Goal: Contribute content: Contribute content

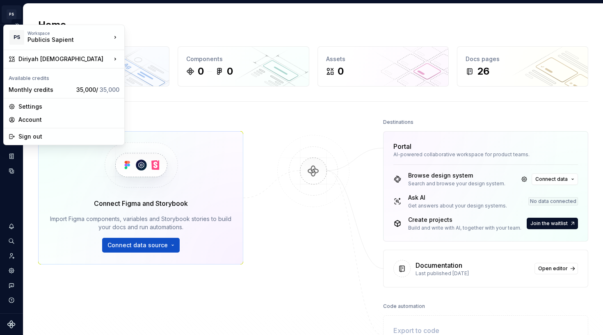
click at [13, 12] on html "PS Diriyah LDS M Design system data Home Design tokens 0 Components 0 0 Assets …" at bounding box center [301, 167] width 603 height 335
click at [326, 25] on html "PS Diriyah LDS M Design system data Home Design tokens 0 Components 0 0 Assets …" at bounding box center [301, 167] width 603 height 335
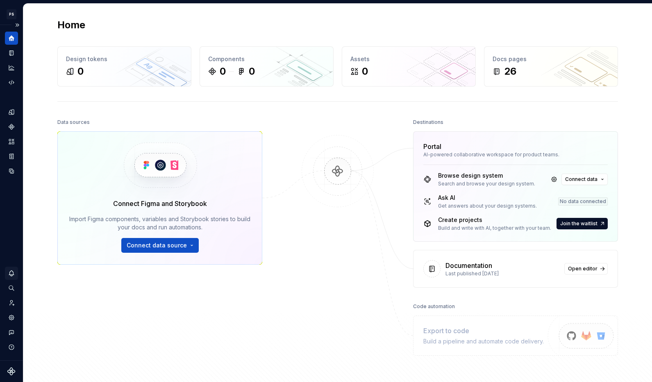
click at [11, 273] on icon "Notifications" at bounding box center [11, 272] width 7 height 7
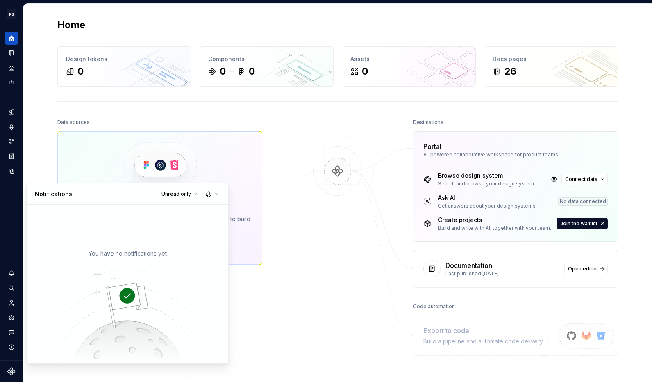
click at [13, 269] on html "PS Diriyah LDS M Design system data Home Design tokens 0 Components 0 0 Assets …" at bounding box center [326, 191] width 652 height 382
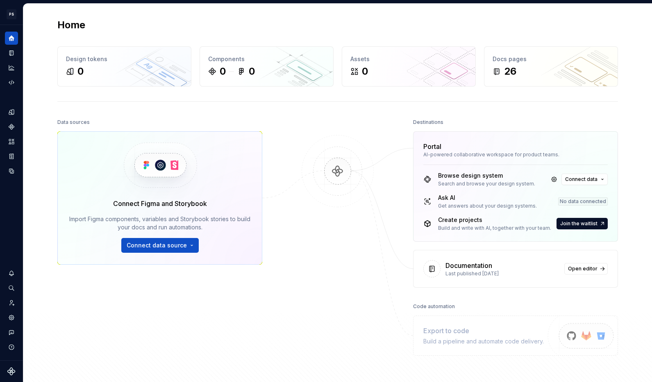
scroll to position [91, 0]
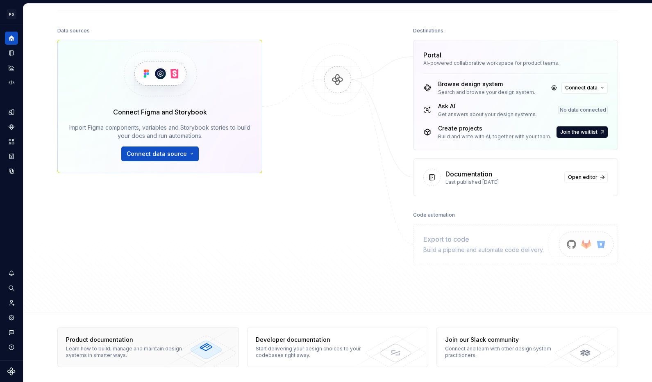
click at [139, 323] on div "Product documentation" at bounding box center [125, 339] width 119 height 8
click at [15, 52] on icon "Documentation" at bounding box center [11, 52] width 7 height 7
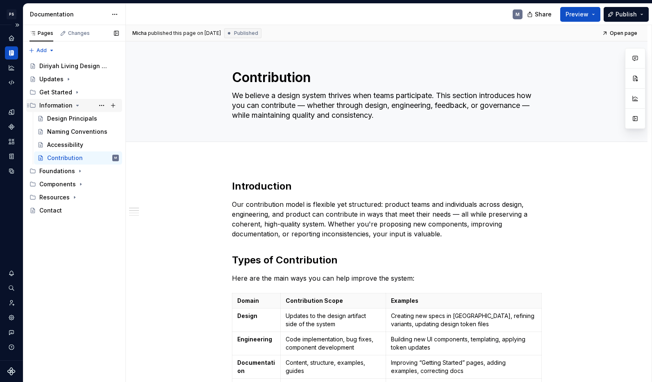
click at [77, 105] on icon "Page tree" at bounding box center [77, 105] width 7 height 7
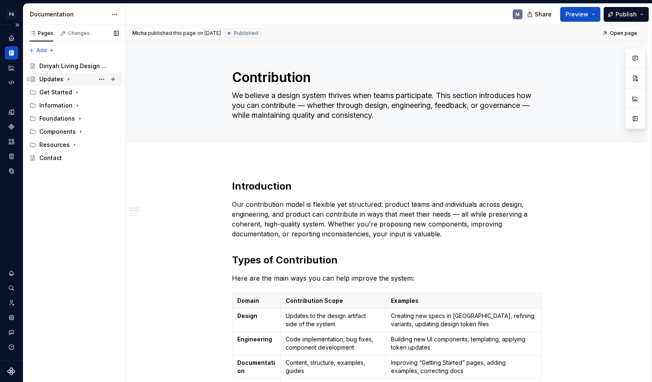
click at [69, 79] on icon "Page tree" at bounding box center [68, 79] width 7 height 7
click at [70, 79] on icon "Page tree" at bounding box center [68, 79] width 7 height 7
click at [75, 91] on icon "Page tree" at bounding box center [77, 92] width 7 height 7
click at [78, 109] on div "Purpose" at bounding box center [83, 105] width 72 height 11
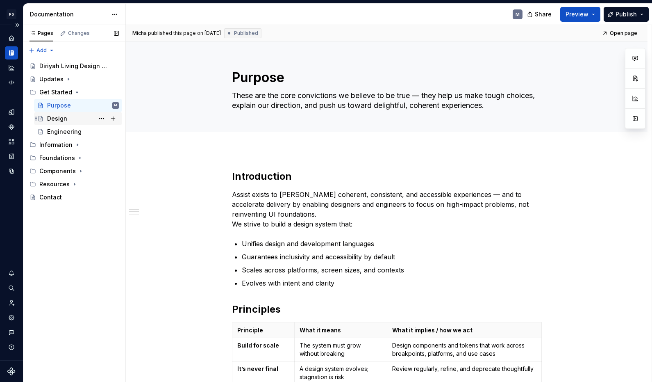
click at [77, 121] on div "Design" at bounding box center [83, 118] width 72 height 11
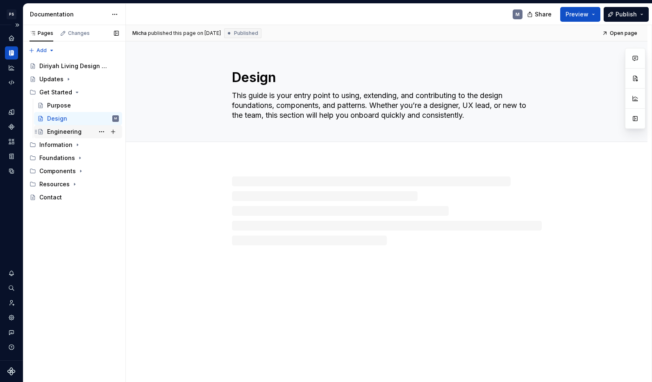
click at [77, 133] on div "Engineering" at bounding box center [64, 132] width 34 height 8
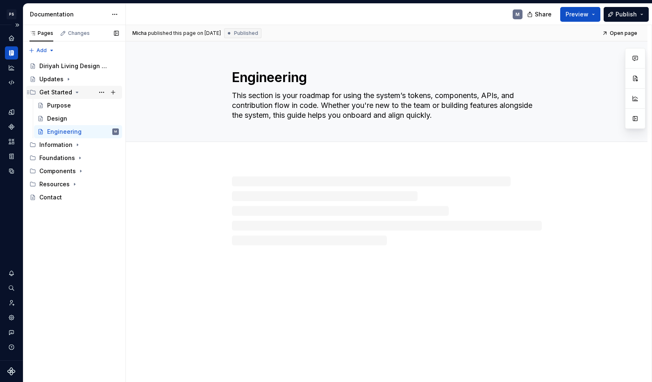
click at [74, 91] on icon "Page tree" at bounding box center [77, 92] width 7 height 7
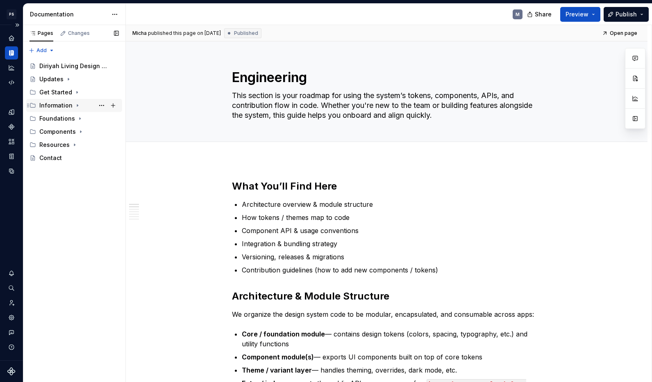
click at [76, 102] on icon "Page tree" at bounding box center [77, 105] width 7 height 7
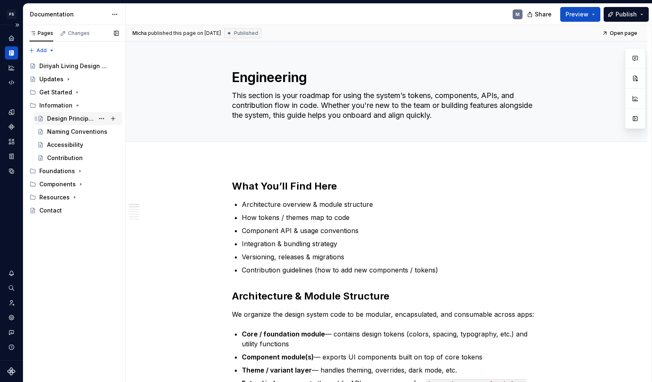
click at [79, 117] on div "Design Principals" at bounding box center [70, 118] width 47 height 8
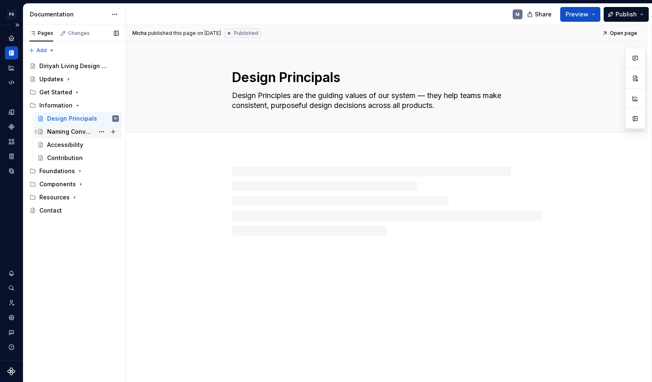
click at [78, 133] on div "Naming Conventions" at bounding box center [70, 132] width 47 height 8
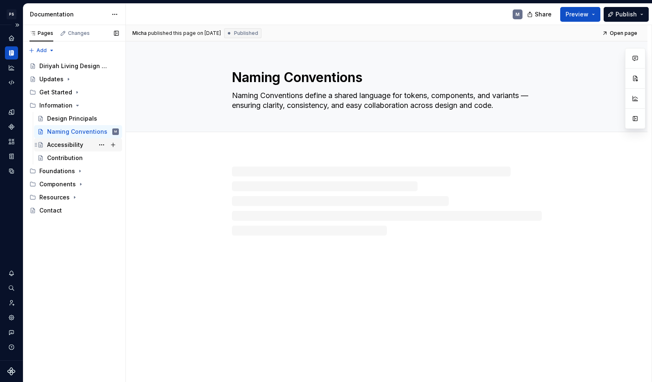
click at [77, 145] on div "Accessibility" at bounding box center [65, 145] width 36 height 8
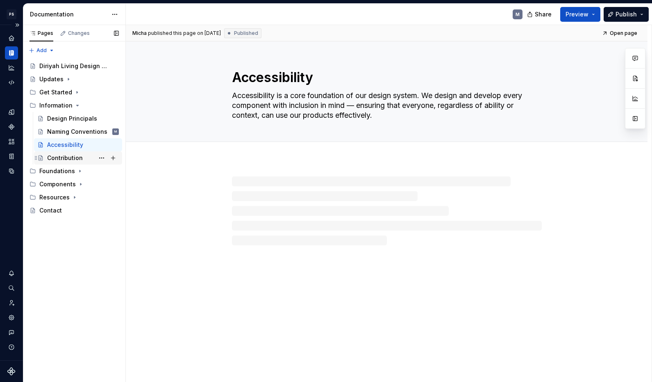
click at [76, 157] on div "Contribution" at bounding box center [65, 158] width 36 height 8
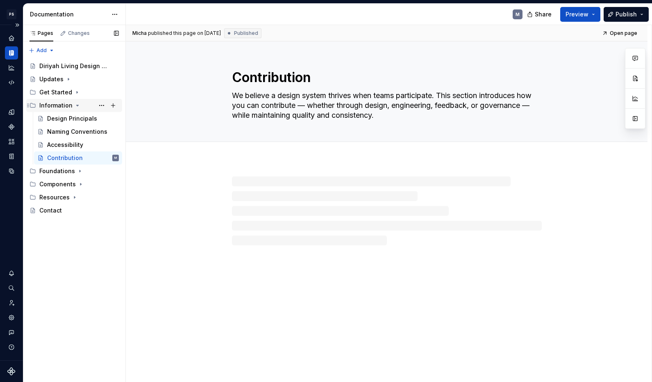
click at [74, 106] on icon "Page tree" at bounding box center [77, 105] width 7 height 7
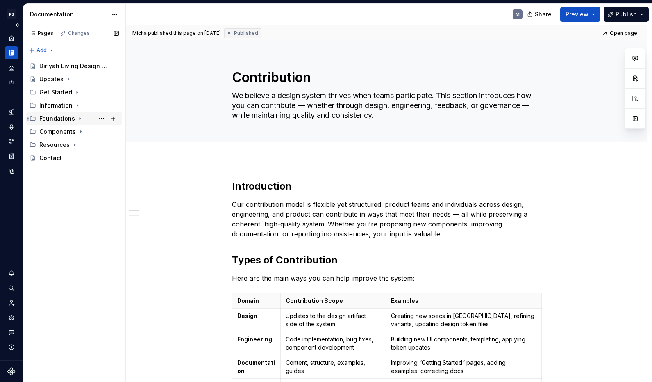
click at [77, 120] on icon "Page tree" at bounding box center [80, 118] width 7 height 7
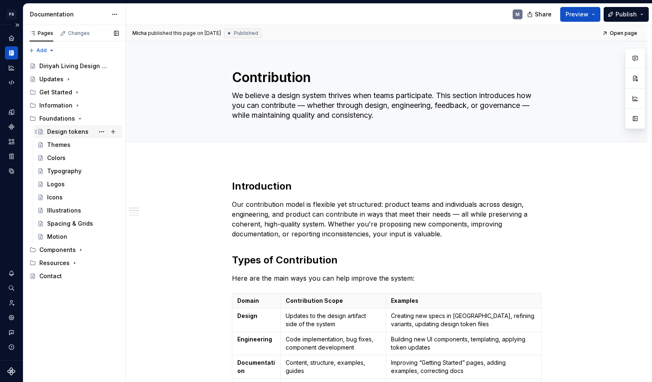
click at [78, 132] on div "Design tokens" at bounding box center [67, 132] width 41 height 8
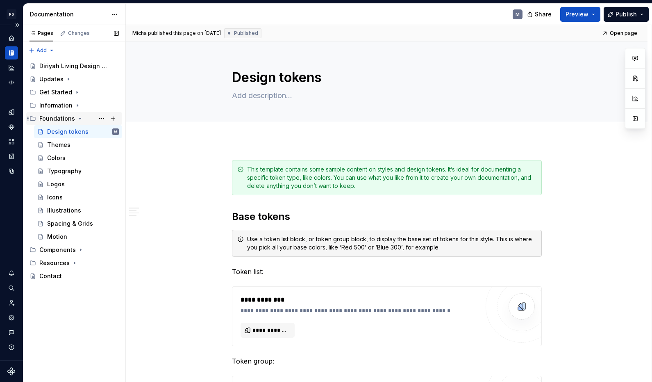
click at [77, 117] on icon "Page tree" at bounding box center [80, 118] width 7 height 7
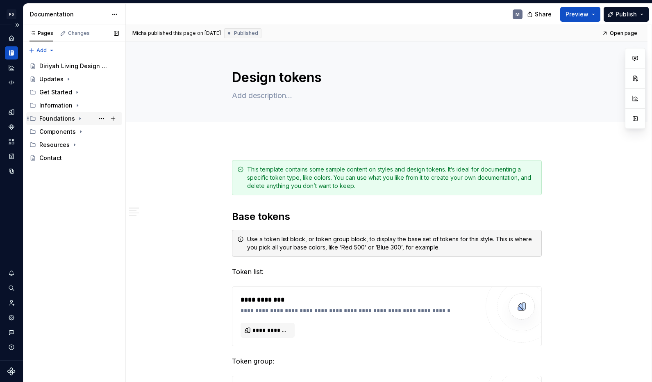
click at [80, 119] on icon "Page tree" at bounding box center [80, 119] width 1 height 2
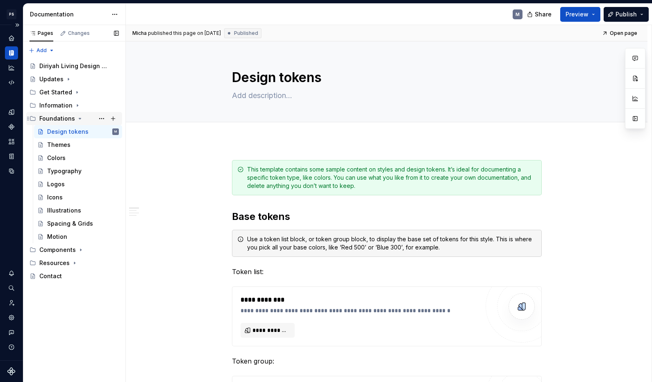
click at [81, 119] on icon "Page tree" at bounding box center [80, 118] width 7 height 7
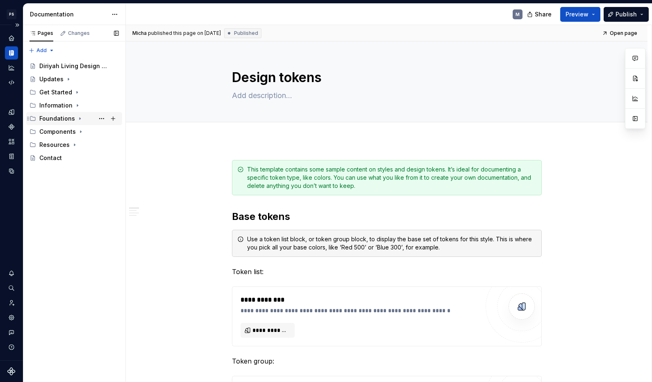
click at [79, 118] on icon "Page tree" at bounding box center [80, 118] width 7 height 7
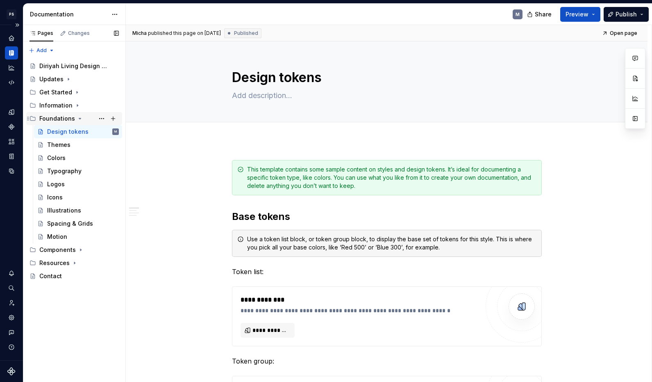
click at [79, 118] on icon "Page tree" at bounding box center [80, 118] width 2 height 1
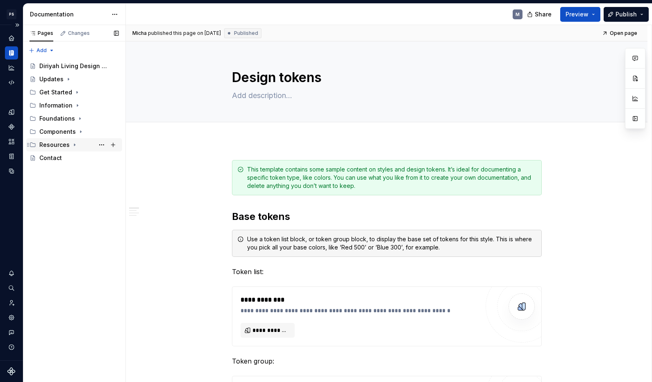
click at [75, 144] on icon "Page tree" at bounding box center [74, 144] width 7 height 7
click at [81, 160] on div "Figma Tooling" at bounding box center [67, 158] width 41 height 8
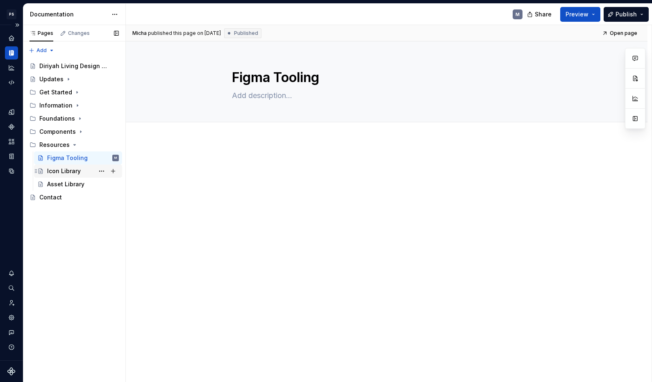
click at [81, 172] on div "Icon Library" at bounding box center [83, 170] width 72 height 11
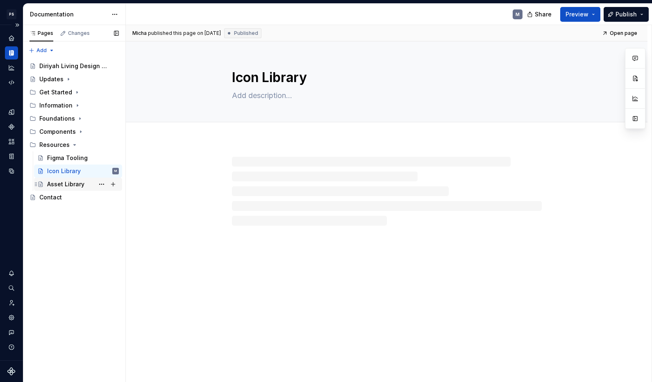
click at [87, 183] on div "Asset Library" at bounding box center [83, 183] width 72 height 11
click at [73, 145] on icon "Page tree" at bounding box center [74, 144] width 7 height 7
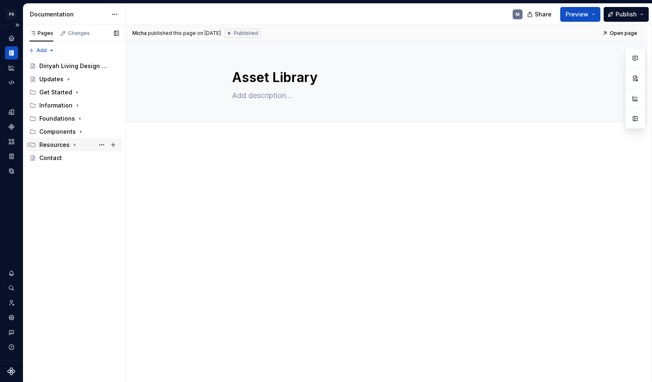
click at [74, 145] on icon "Page tree" at bounding box center [74, 145] width 1 height 2
click at [105, 156] on button "Page tree" at bounding box center [101, 157] width 11 height 11
type textarea "*"
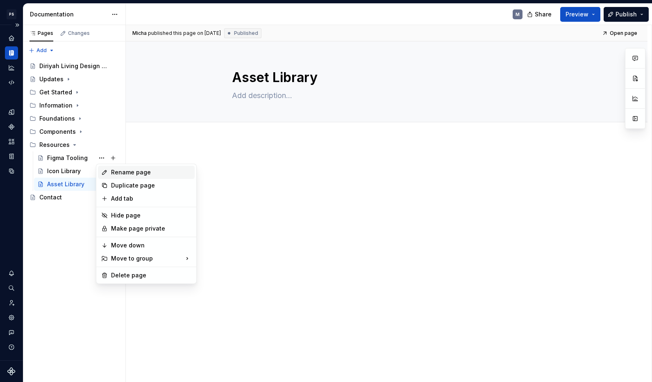
click at [125, 174] on div "Rename page" at bounding box center [151, 172] width 80 height 8
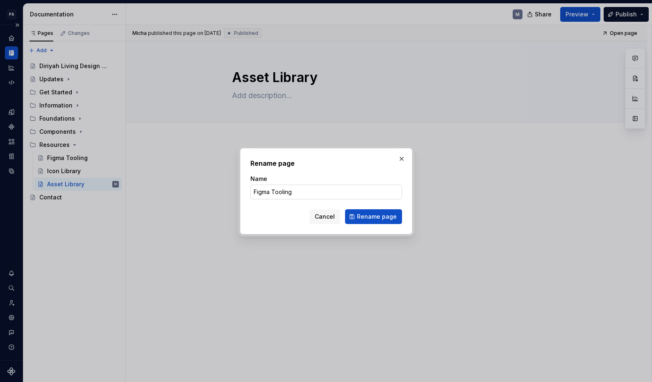
click at [271, 190] on input "Figma Tooling" at bounding box center [326, 191] width 152 height 15
drag, startPoint x: 272, startPoint y: 192, endPoint x: 215, endPoint y: 189, distance: 56.6
click at [215, 189] on div "Rename page Name Figma Tooling Cancel Rename page" at bounding box center [326, 191] width 652 height 382
type input "Tooling"
click at [389, 218] on span "Rename page" at bounding box center [377, 216] width 40 height 8
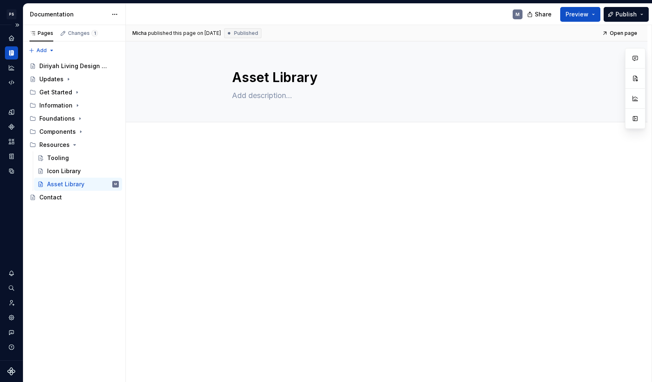
type textarea "*"
click at [259, 132] on span "Add tab" at bounding box center [251, 131] width 19 height 7
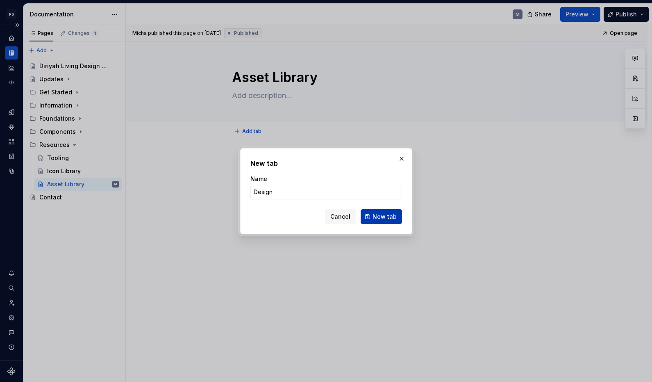
type input "Design"
click at [382, 216] on span "New tab" at bounding box center [385, 216] width 24 height 8
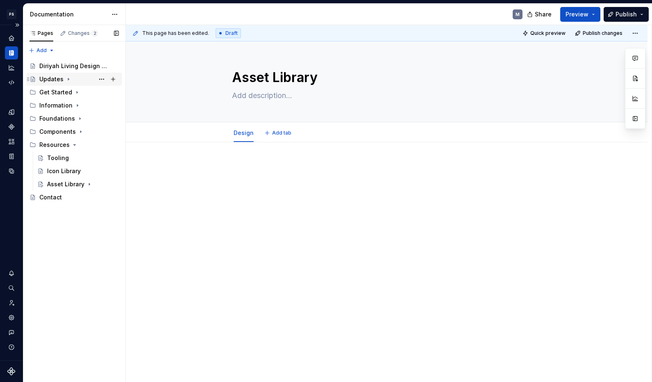
click at [70, 78] on icon "Page tree" at bounding box center [68, 79] width 7 height 7
click at [75, 93] on icon "Page tree" at bounding box center [77, 92] width 7 height 7
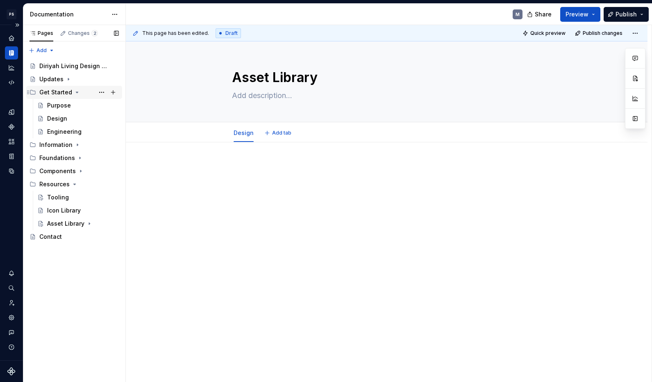
click at [75, 93] on icon "Page tree" at bounding box center [77, 92] width 7 height 7
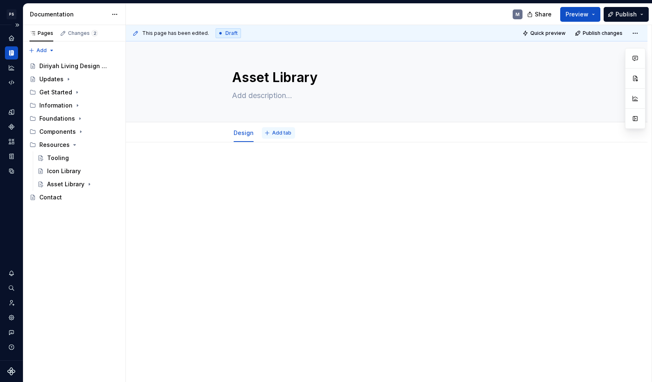
type textarea "*"
click at [284, 135] on span "Add tab" at bounding box center [281, 133] width 19 height 7
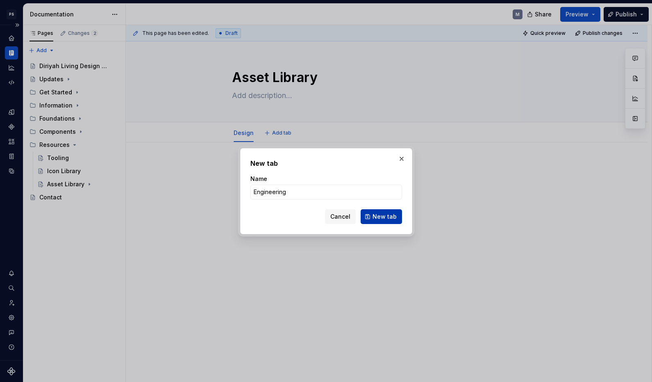
type input "Engineering"
click at [388, 217] on span "New tab" at bounding box center [385, 216] width 24 height 8
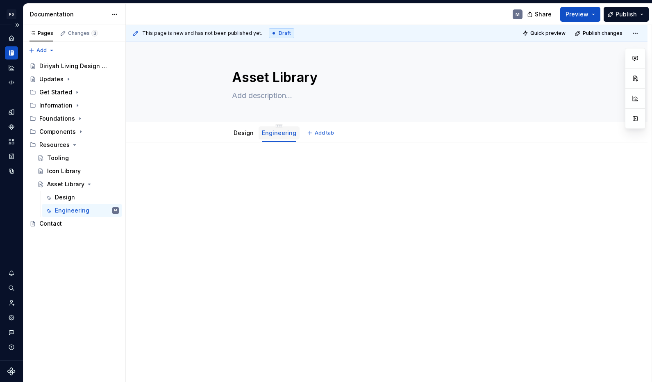
click at [289, 134] on link "Engineering" at bounding box center [279, 132] width 34 height 7
click at [280, 125] on html "PS Diriyah LDS M Design system data Documentation M Share Preview Publish Pages…" at bounding box center [326, 191] width 652 height 382
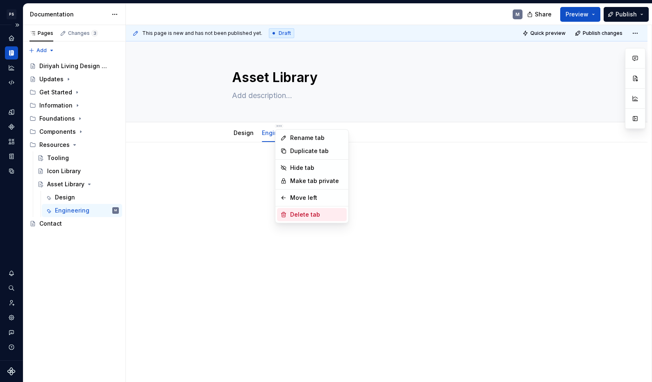
click at [314, 215] on div "Delete tab" at bounding box center [316, 214] width 53 height 8
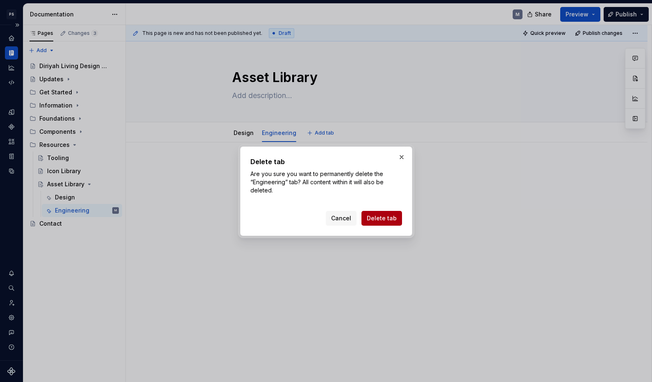
click at [389, 214] on button "Delete tab" at bounding box center [382, 218] width 41 height 15
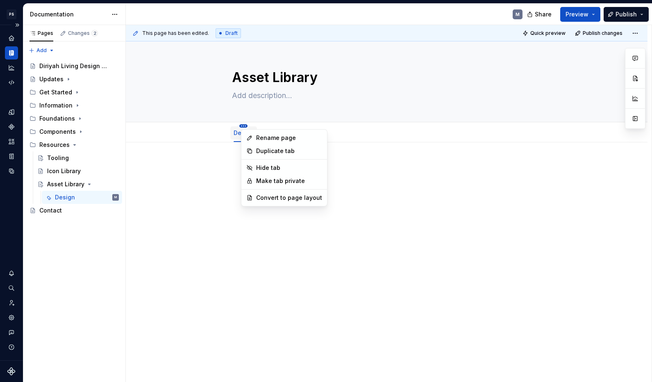
click at [246, 126] on html "PS Diriyah LDS M Design system data Documentation M Share Preview Publish Pages…" at bounding box center [326, 191] width 652 height 382
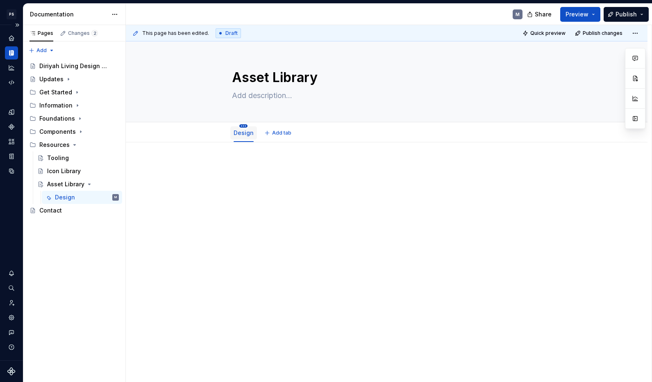
click at [246, 126] on html "PS Diriyah LDS M Design system data Documentation M Share Preview Publish Pages…" at bounding box center [326, 191] width 652 height 382
drag, startPoint x: 163, startPoint y: 249, endPoint x: 129, endPoint y: 226, distance: 40.8
click at [163, 249] on html "PS Diriyah LDS M Design system data Documentation M Share Preview Publish Pages…" at bounding box center [326, 191] width 652 height 382
click at [105, 184] on button "Page tree" at bounding box center [101, 183] width 11 height 11
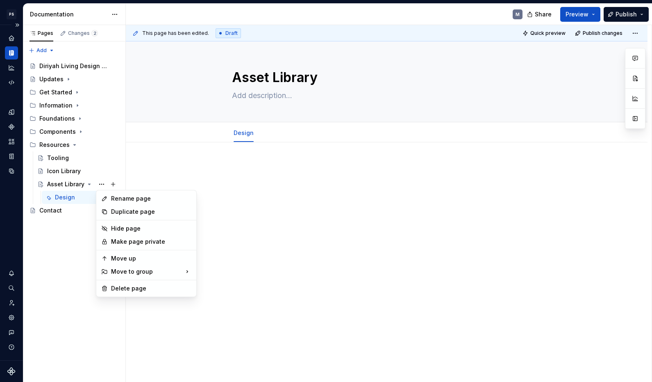
click at [171, 179] on html "PS Diriyah LDS M Design system data Documentation M Share Preview Publish Pages…" at bounding box center [326, 191] width 652 height 382
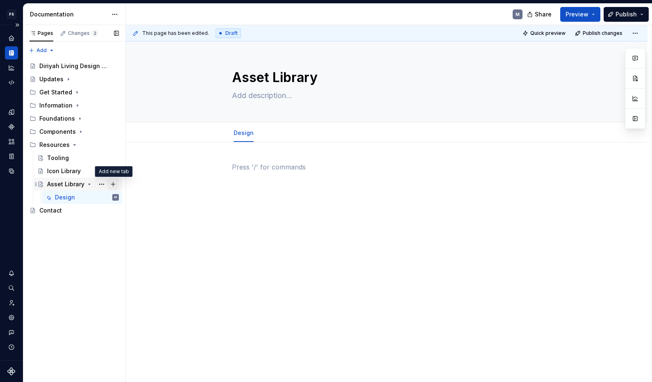
click at [112, 184] on button "Page tree" at bounding box center [112, 183] width 11 height 11
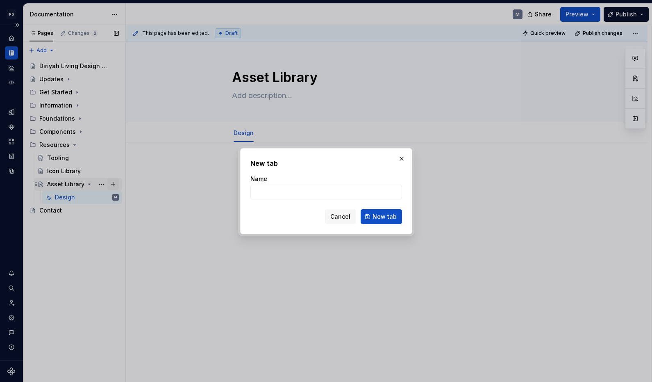
type textarea "*"
type input "Asset Library"
click at [391, 214] on span "New tab" at bounding box center [385, 216] width 24 height 8
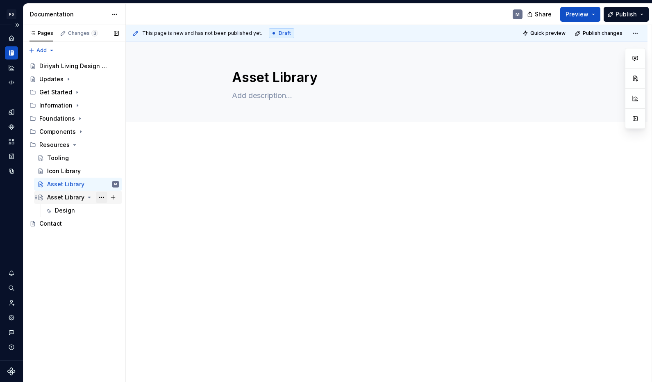
click at [106, 197] on button "Page tree" at bounding box center [101, 196] width 11 height 11
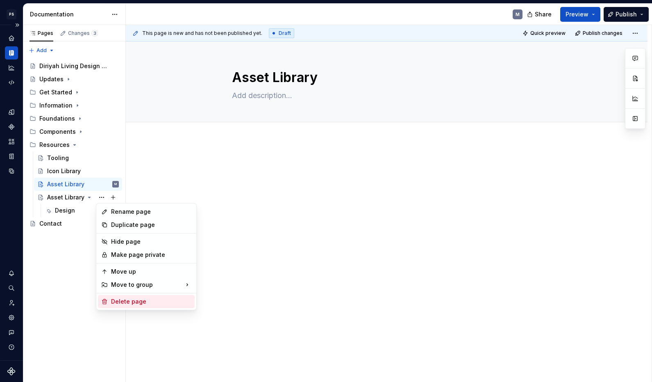
click at [148, 300] on div "Delete page" at bounding box center [151, 301] width 80 height 8
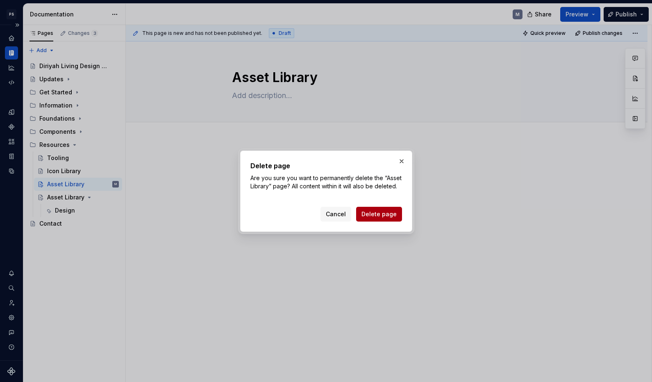
click at [385, 219] on button "Delete page" at bounding box center [379, 214] width 46 height 15
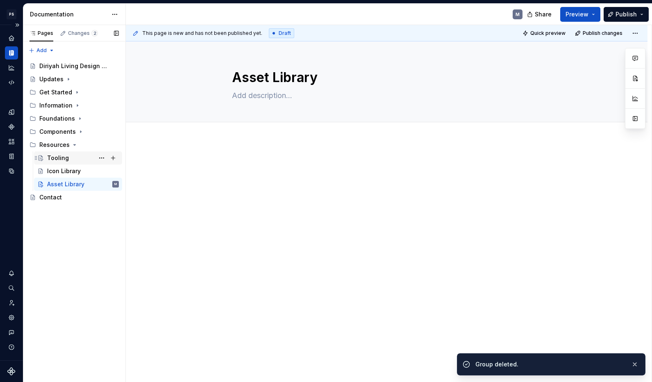
click at [75, 156] on div "Tooling" at bounding box center [83, 157] width 72 height 11
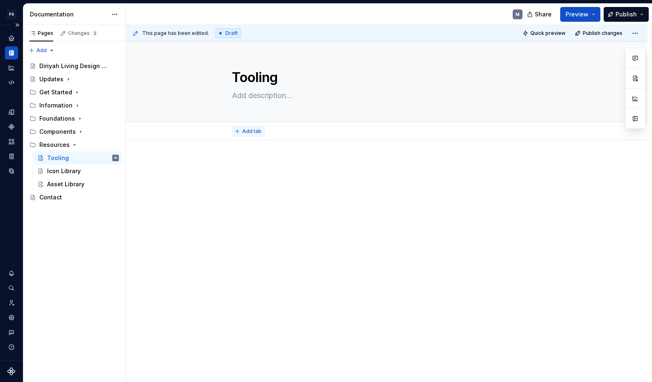
type textarea "*"
click at [258, 129] on span "Add tab" at bounding box center [251, 131] width 19 height 7
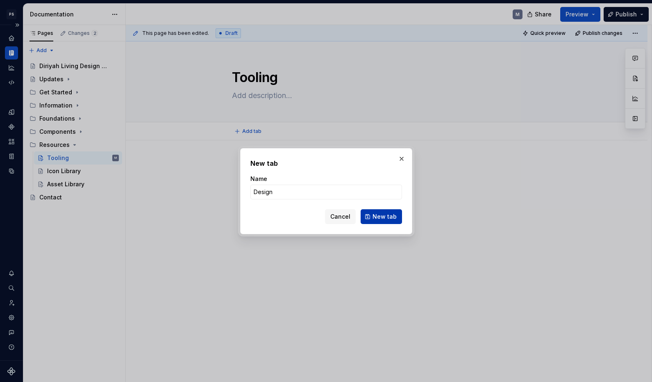
type input "Design"
click at [398, 219] on button "New tab" at bounding box center [381, 216] width 41 height 15
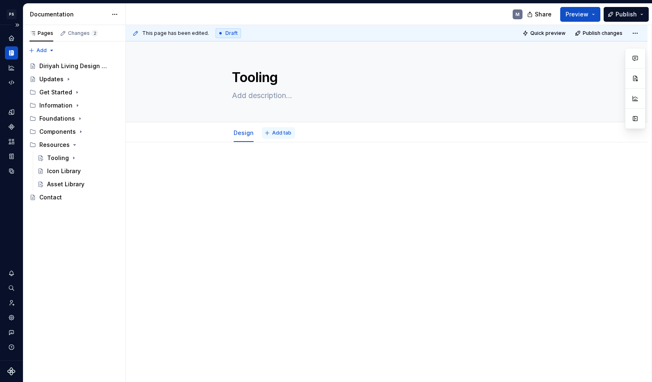
click at [276, 133] on span "Add tab" at bounding box center [281, 133] width 19 height 7
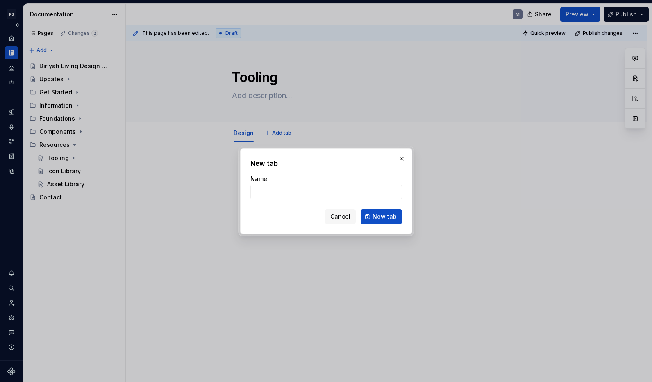
type textarea "*"
click at [260, 191] on input "Enineering" at bounding box center [326, 191] width 152 height 15
click at [312, 194] on input "Engineering" at bounding box center [326, 191] width 152 height 15
type input "Engineering"
click at [378, 218] on span "New tab" at bounding box center [385, 216] width 24 height 8
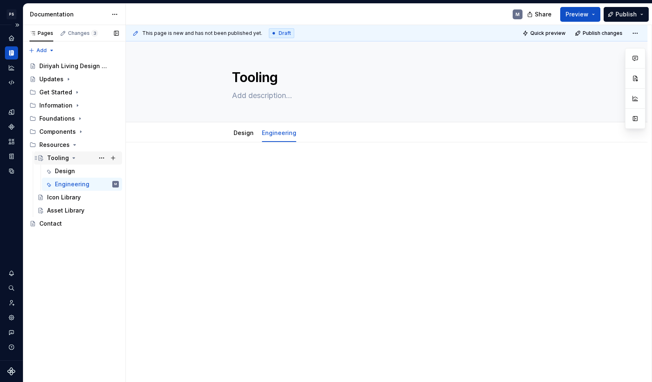
click at [74, 158] on icon "Page tree" at bounding box center [74, 158] width 7 height 7
click at [73, 156] on icon "Page tree" at bounding box center [74, 158] width 7 height 7
click at [319, 134] on span "Add tab" at bounding box center [324, 133] width 19 height 7
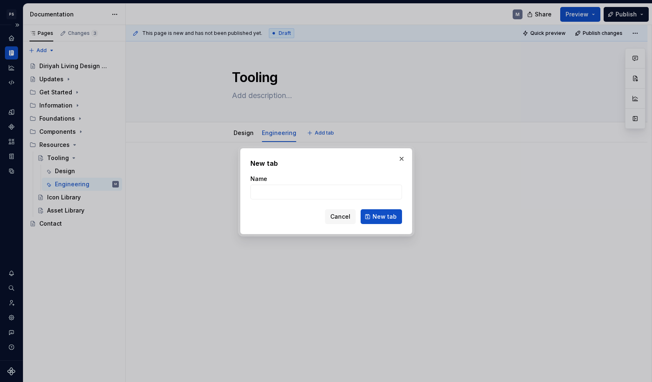
type textarea "*"
type input "Project Management & Collaboration"
click at [385, 219] on span "New tab" at bounding box center [385, 216] width 24 height 8
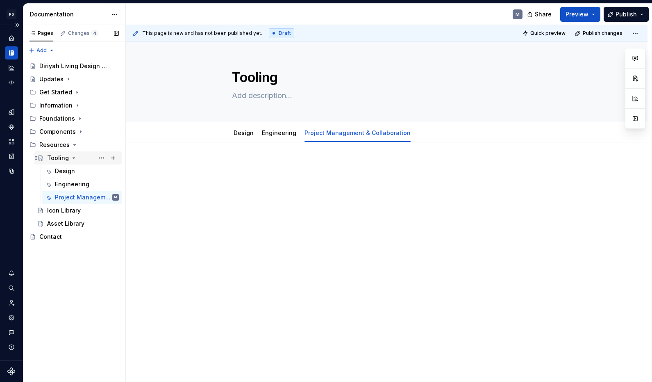
click at [73, 158] on icon "Page tree" at bounding box center [74, 157] width 2 height 1
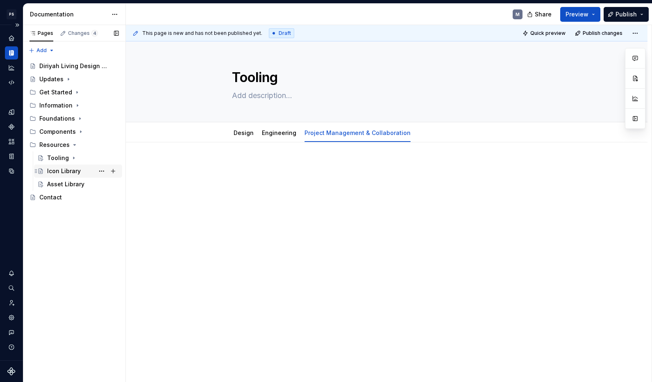
click at [93, 172] on div "Icon Library" at bounding box center [83, 170] width 72 height 11
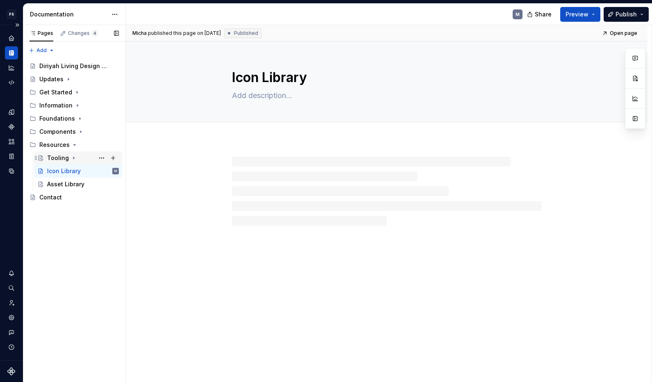
click at [78, 155] on div "Tooling" at bounding box center [83, 157] width 72 height 11
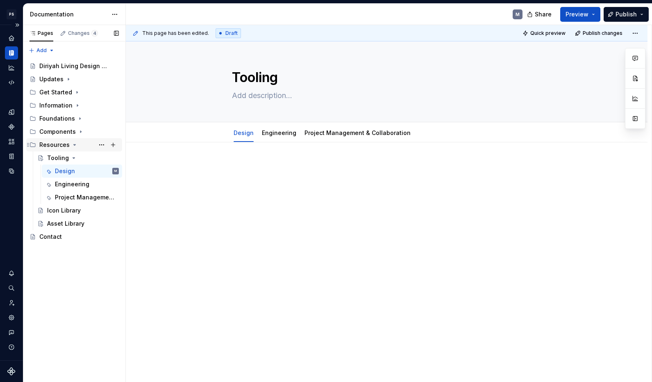
click at [75, 143] on icon "Page tree" at bounding box center [74, 144] width 7 height 7
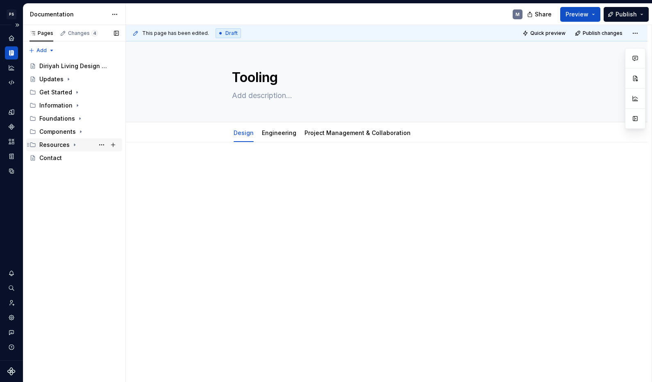
click at [76, 145] on icon "Page tree" at bounding box center [74, 144] width 7 height 7
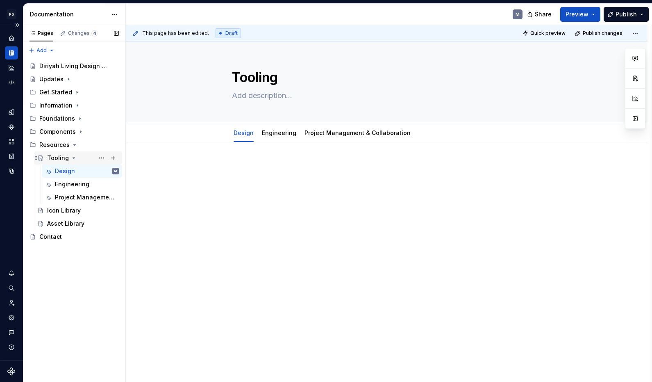
click at [78, 159] on div "Tooling" at bounding box center [83, 157] width 72 height 11
click at [74, 156] on icon "Page tree" at bounding box center [74, 158] width 7 height 7
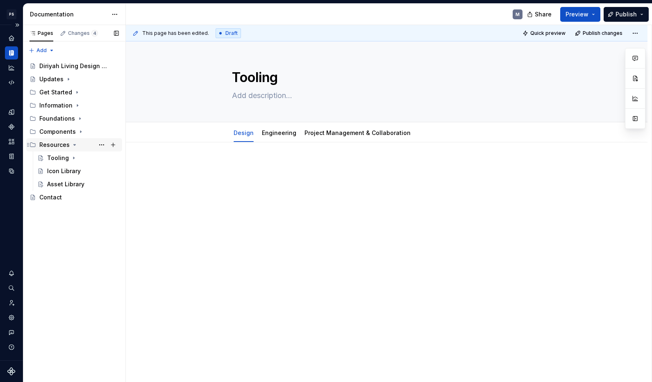
click at [75, 143] on icon "Page tree" at bounding box center [74, 144] width 7 height 7
click at [77, 94] on icon "Page tree" at bounding box center [77, 92] width 7 height 7
click at [77, 107] on icon "Page tree" at bounding box center [77, 105] width 7 height 7
click at [85, 159] on div "Contribution" at bounding box center [83, 157] width 72 height 11
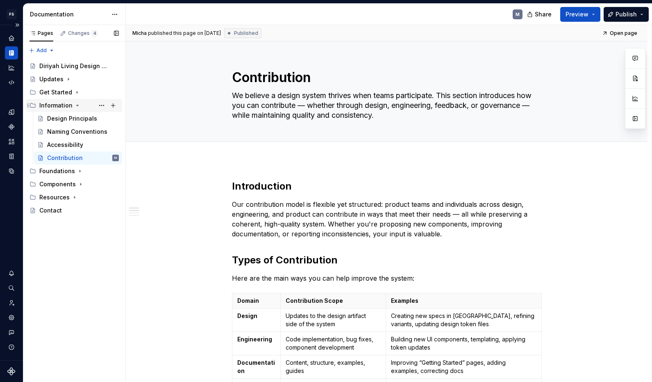
click at [77, 109] on div "Information" at bounding box center [79, 105] width 80 height 11
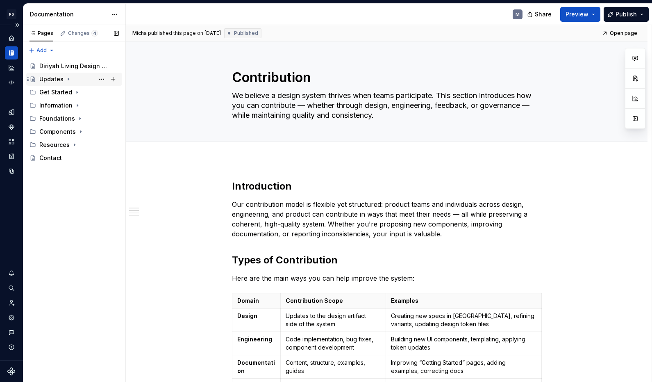
click at [63, 79] on div "Updates" at bounding box center [79, 78] width 80 height 11
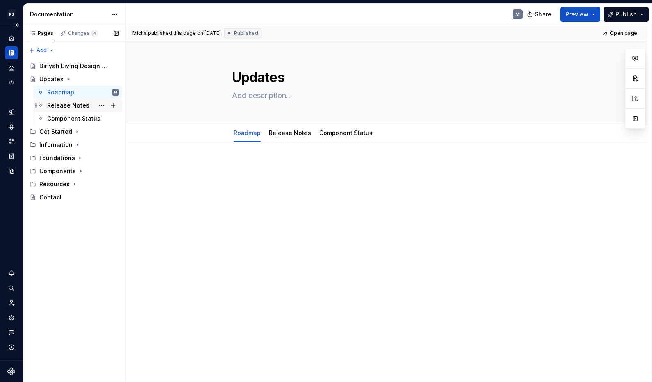
click at [81, 107] on div "Release Notes" at bounding box center [68, 105] width 42 height 8
click at [81, 121] on div "Component Status" at bounding box center [70, 118] width 47 height 8
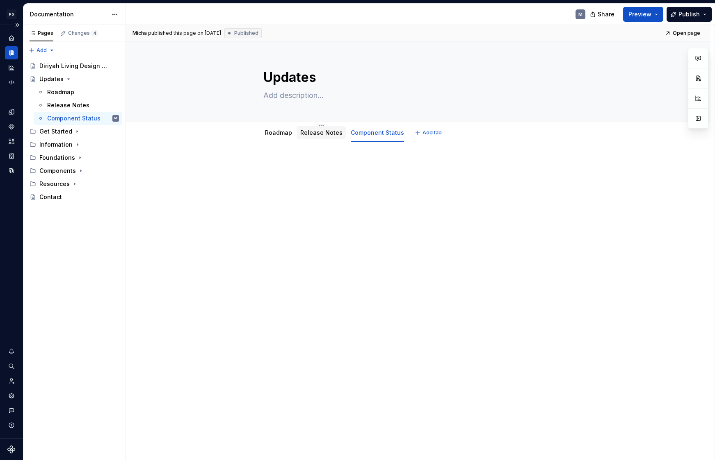
click at [337, 134] on link "Release Notes" at bounding box center [321, 132] width 42 height 7
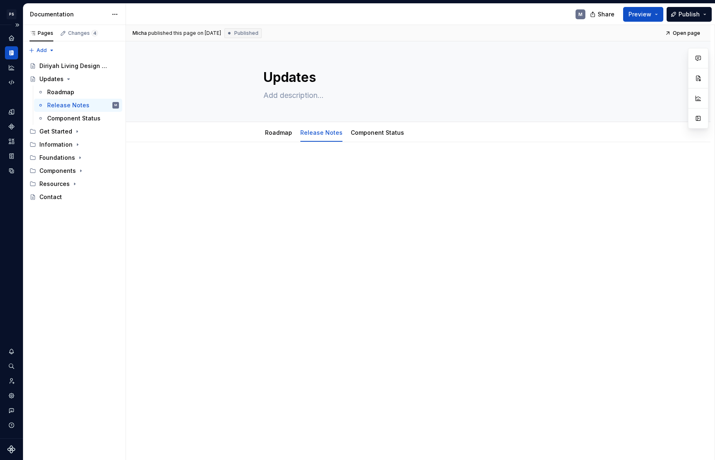
type textarea "*"
click at [305, 175] on div at bounding box center [418, 177] width 310 height 31
paste div
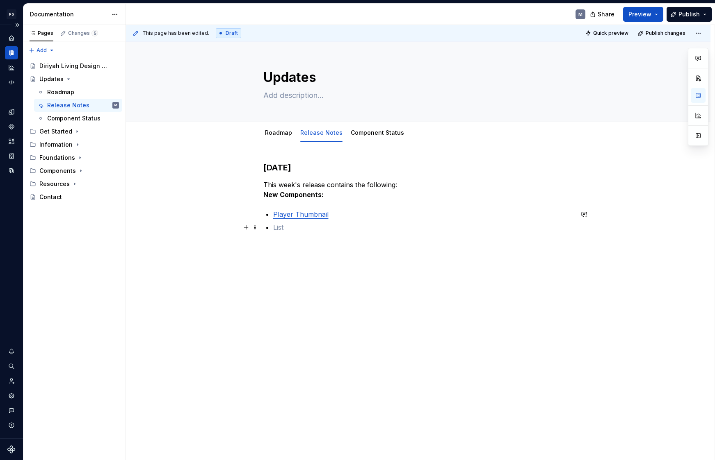
click at [292, 227] on p at bounding box center [423, 228] width 300 height 10
drag, startPoint x: 309, startPoint y: 167, endPoint x: 225, endPoint y: 167, distance: 83.2
click at [225, 167] on div "[DATE] This week's release contains the following: New Components: Player Thumb…" at bounding box center [418, 254] width 584 height 225
click at [315, 152] on button "Heading 3" at bounding box center [301, 151] width 39 height 11
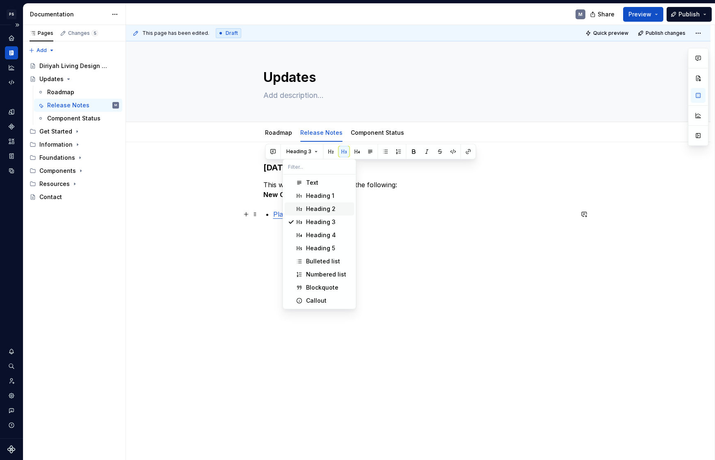
click at [327, 210] on div "Heading 2" at bounding box center [321, 209] width 30 height 8
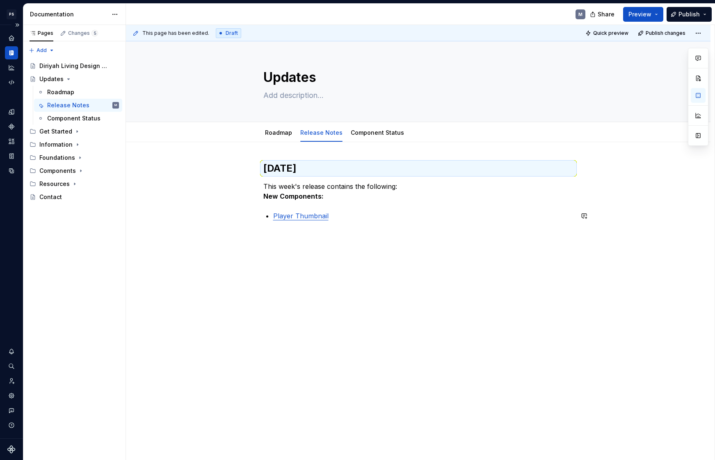
click at [359, 212] on p "Player Thumbnail" at bounding box center [423, 216] width 300 height 10
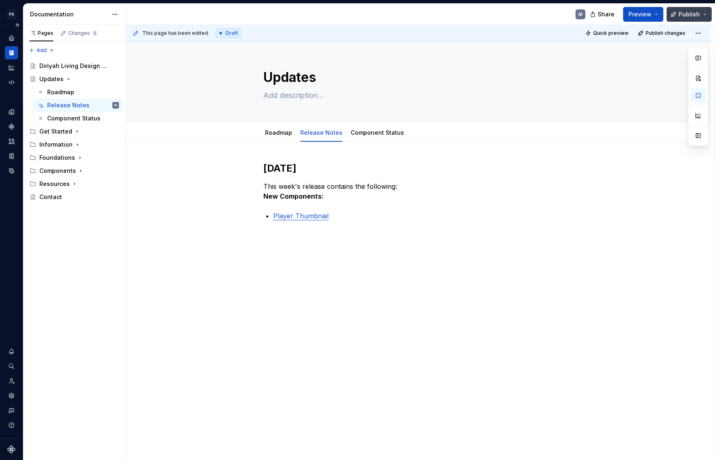
click at [602, 13] on span "Publish" at bounding box center [688, 14] width 21 height 8
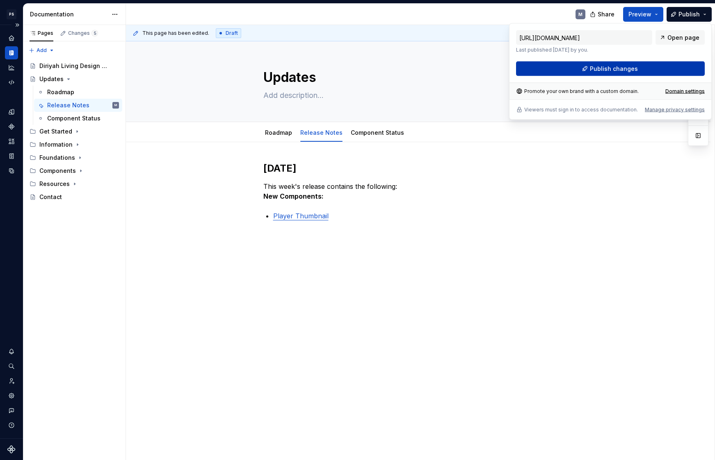
click at [602, 68] on button "Publish changes" at bounding box center [610, 68] width 189 height 15
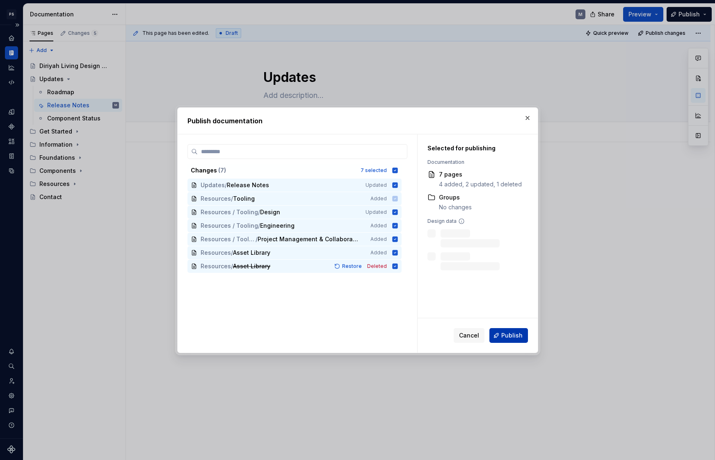
click at [512, 323] on span "Publish" at bounding box center [511, 336] width 21 height 8
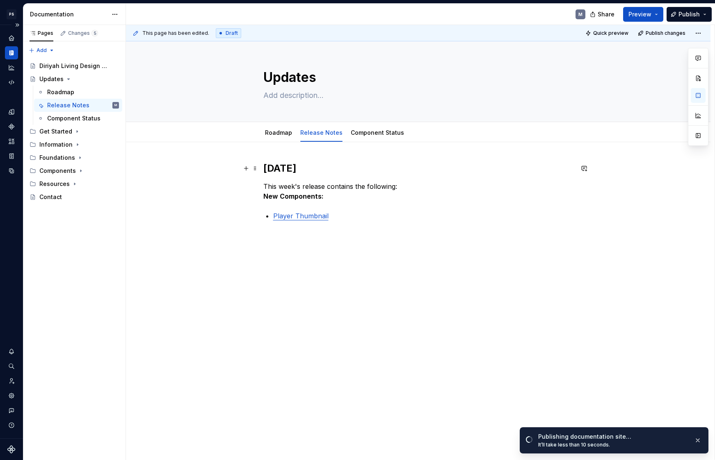
click at [319, 167] on h2 "[DATE]" at bounding box center [418, 168] width 310 height 13
drag, startPoint x: 280, startPoint y: 167, endPoint x: 266, endPoint y: 166, distance: 14.4
click at [267, 166] on h2 "[DATE]" at bounding box center [418, 168] width 310 height 13
click at [319, 169] on h2 "[DATE]" at bounding box center [418, 168] width 310 height 13
click at [381, 132] on link "Component Status" at bounding box center [377, 132] width 53 height 7
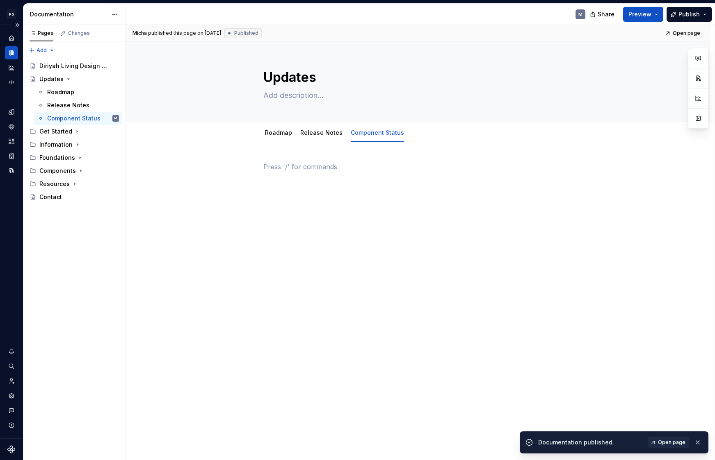
click at [304, 177] on div at bounding box center [418, 177] width 310 height 31
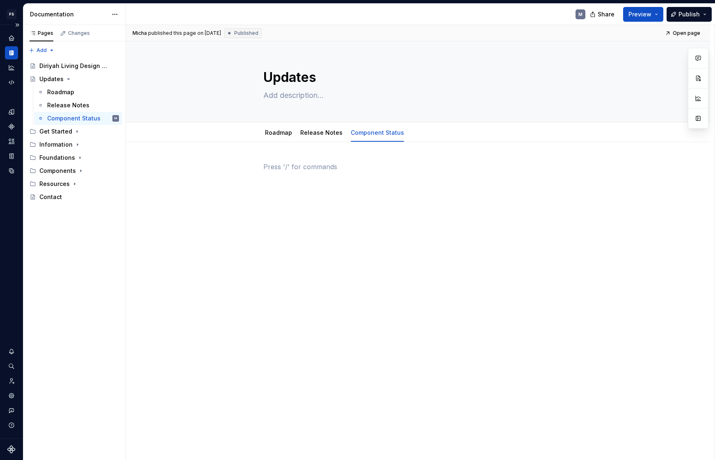
type textarea "*"
click at [282, 169] on p at bounding box center [418, 167] width 310 height 10
click at [260, 165] on div at bounding box center [418, 241] width 584 height 199
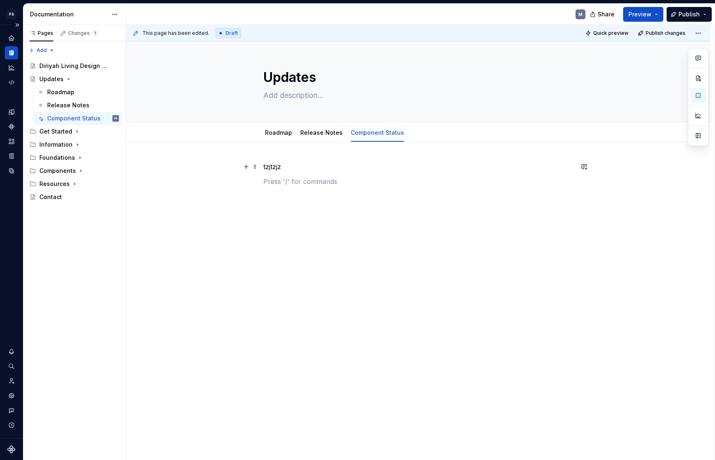
click at [281, 170] on p "tzjtzjz" at bounding box center [418, 167] width 310 height 10
click at [282, 170] on p "tzjtzjz" at bounding box center [418, 167] width 310 height 10
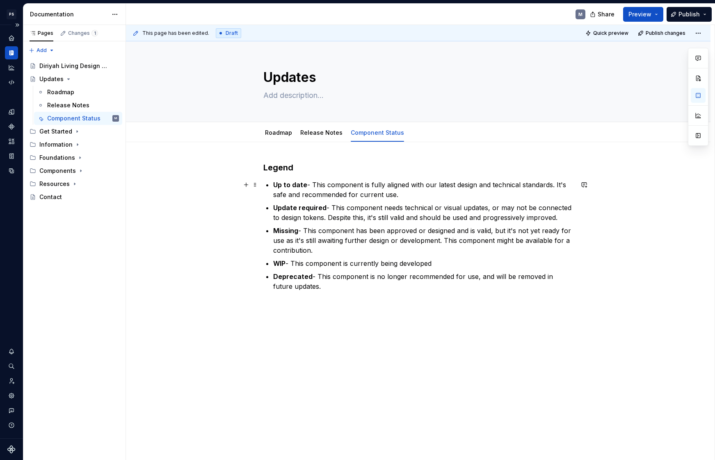
click at [328, 187] on p "Up to date - This component is fully aligned with our latest design and technic…" at bounding box center [423, 190] width 300 height 20
click at [304, 305] on p at bounding box center [418, 306] width 310 height 10
drag, startPoint x: 275, startPoint y: 185, endPoint x: 355, endPoint y: 285, distance: 128.6
click at [355, 285] on ul "Up to date - This component is fully aligned with our latest design and technic…" at bounding box center [423, 236] width 300 height 112
click at [330, 276] on p "Deprecated - This component is no longer recommended for use, and will be remov…" at bounding box center [423, 282] width 300 height 20
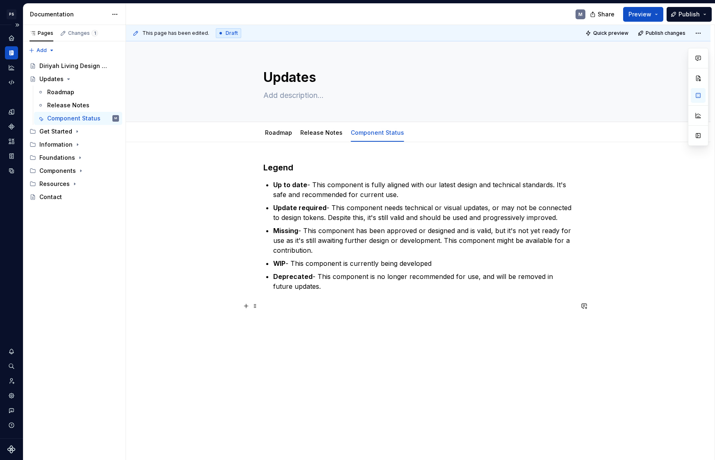
click at [291, 309] on p at bounding box center [418, 306] width 310 height 10
click at [279, 311] on p at bounding box center [418, 306] width 310 height 10
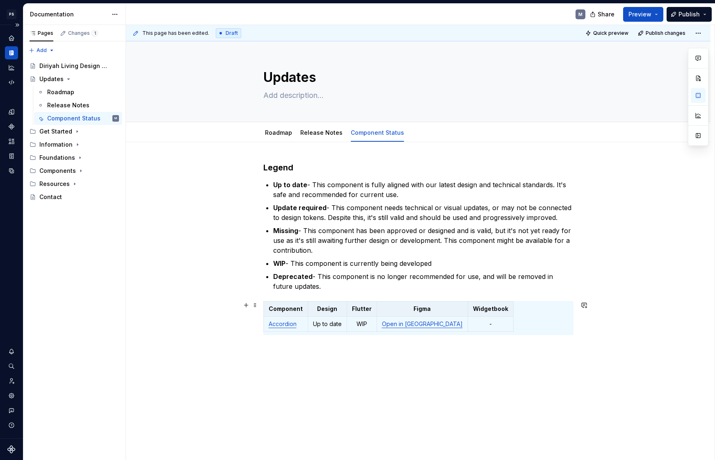
click at [564, 314] on div "Component Design Flutter Figma Widgetbook Accordion Up to date WIP Open in Figm…" at bounding box center [418, 318] width 310 height 34
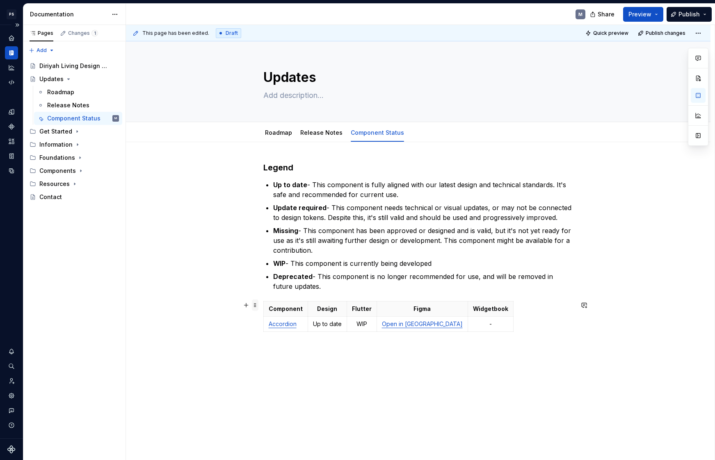
click at [257, 306] on span at bounding box center [255, 305] width 7 height 11
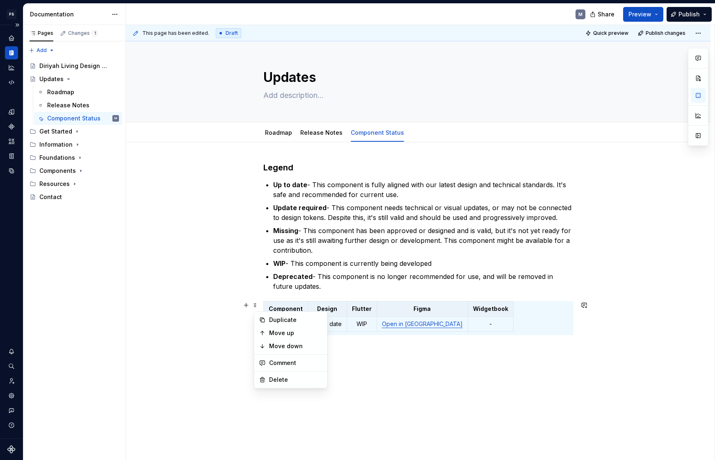
click at [494, 323] on div "Component Design Flutter Figma Widgetbook Accordion Up to date WIP Open in Figm…" at bounding box center [418, 318] width 310 height 34
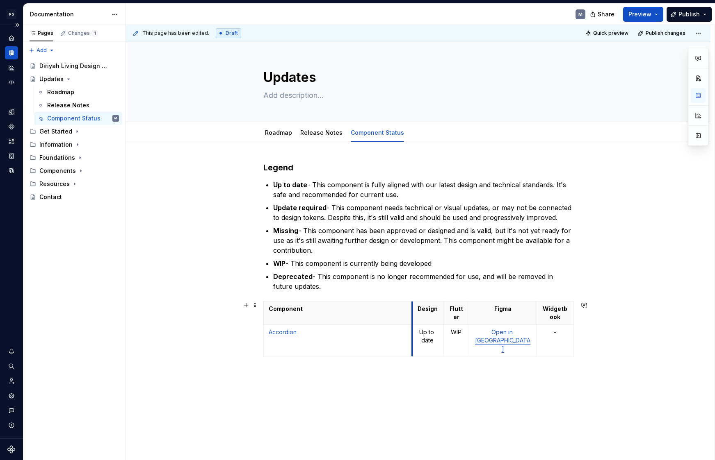
drag, startPoint x: 307, startPoint y: 309, endPoint x: 413, endPoint y: 302, distance: 106.0
click at [433, 323] on p "Up to date" at bounding box center [427, 336] width 21 height 16
click at [438, 323] on p "Up to date" at bounding box center [427, 336] width 21 height 16
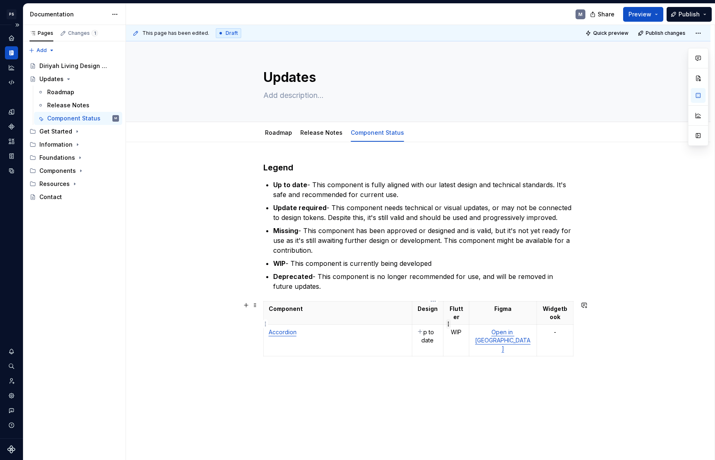
click at [446, 323] on html "PS Diriyah LDS M Design system data Documentation M Share Preview Publish Pages…" at bounding box center [357, 230] width 715 height 460
click at [434, 323] on html "PS Diriyah LDS M Design system data Documentation M Share Preview Publish Pages…" at bounding box center [357, 230] width 715 height 460
click at [419, 323] on p "Up to date" at bounding box center [427, 336] width 21 height 16
click at [446, 323] on html "PS Diriyah LDS M Design system data Documentation M Share Preview Publish Pages…" at bounding box center [357, 230] width 715 height 460
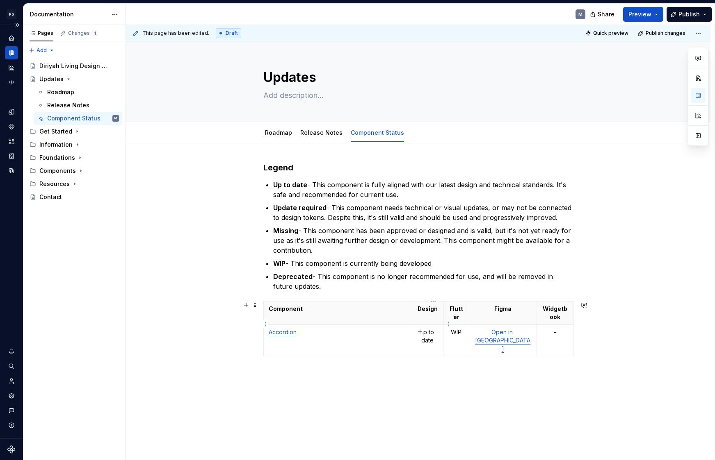
click at [438, 323] on p "Up to date" at bounding box center [427, 336] width 21 height 16
click at [248, 305] on button "button" at bounding box center [245, 305] width 11 height 11
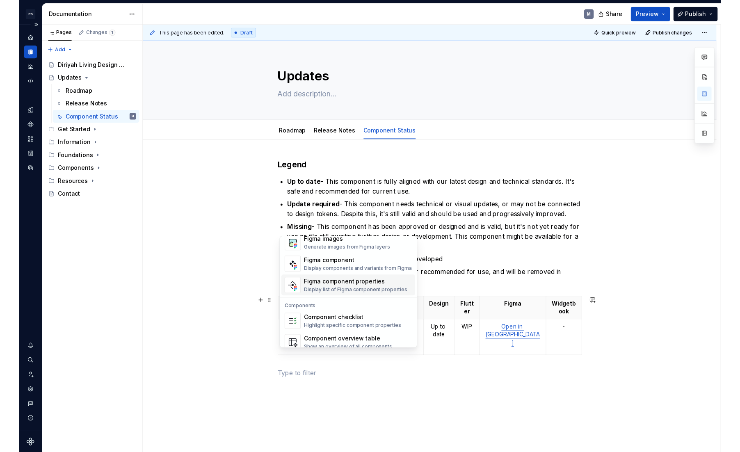
scroll to position [816, 0]
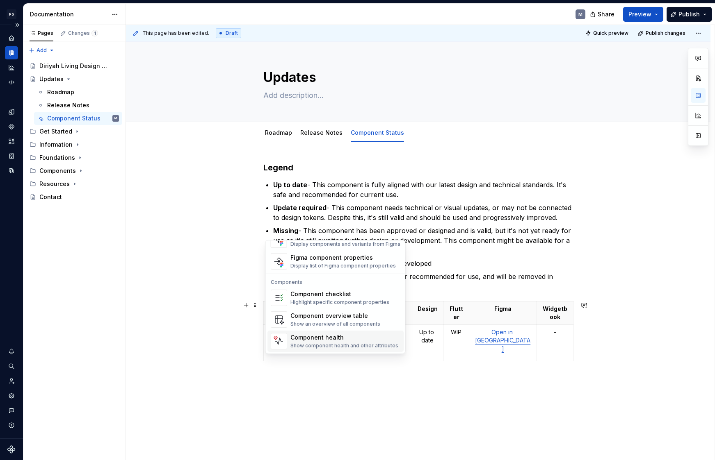
click at [351, 323] on div "Component health" at bounding box center [344, 338] width 108 height 8
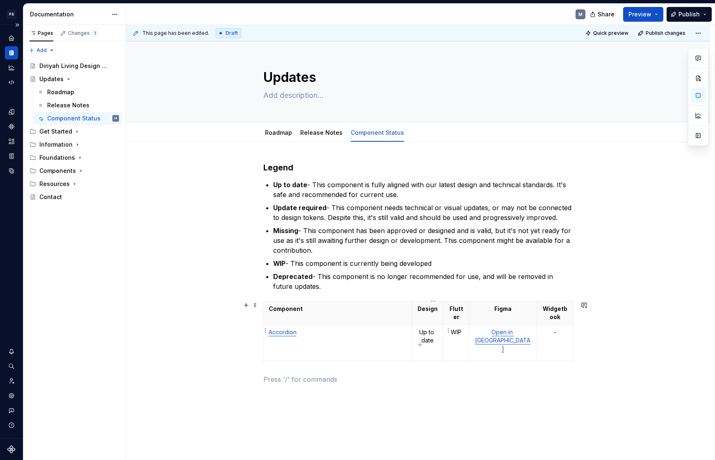
click at [436, 323] on p "Up to date" at bounding box center [427, 336] width 21 height 16
click at [433, 323] on p "Up to date" at bounding box center [427, 336] width 21 height 16
drag, startPoint x: 420, startPoint y: 324, endPoint x: 448, endPoint y: 325, distance: 27.9
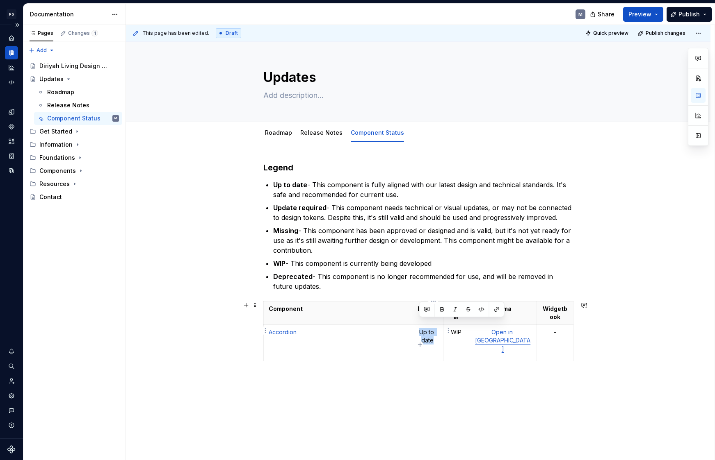
click at [443, 323] on td "Up to date" at bounding box center [428, 343] width 32 height 36
click at [494, 310] on button "button" at bounding box center [496, 309] width 11 height 11
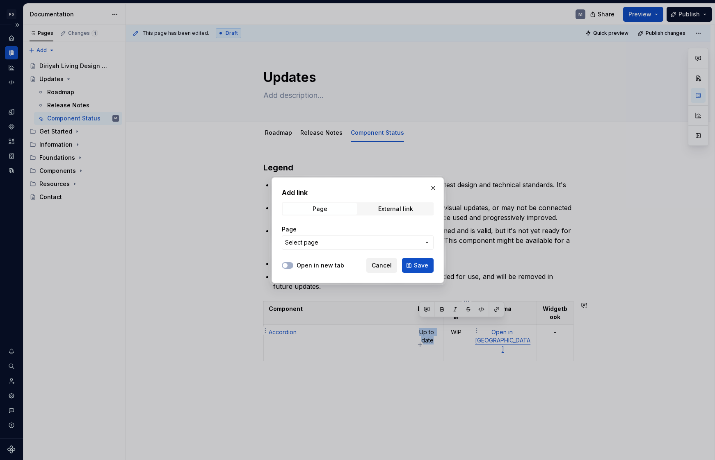
click at [385, 263] on span "Cancel" at bounding box center [381, 266] width 20 height 8
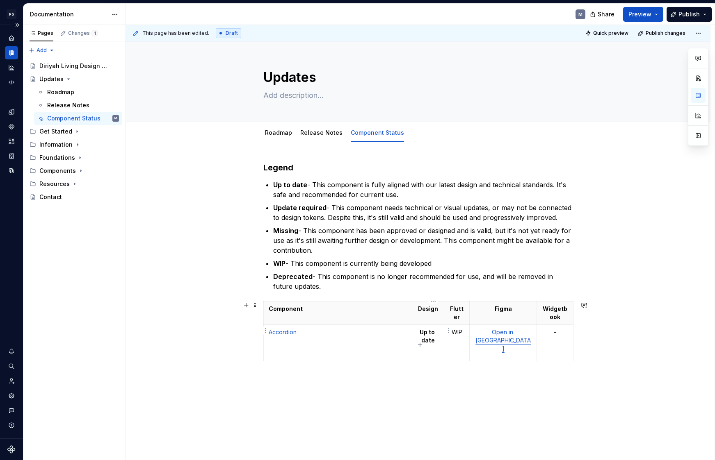
click at [439, 323] on p at bounding box center [428, 354] width 22 height 8
click at [463, 311] on strong "Flutter" at bounding box center [457, 312] width 14 height 15
click at [500, 310] on strong "Figma" at bounding box center [502, 308] width 17 height 7
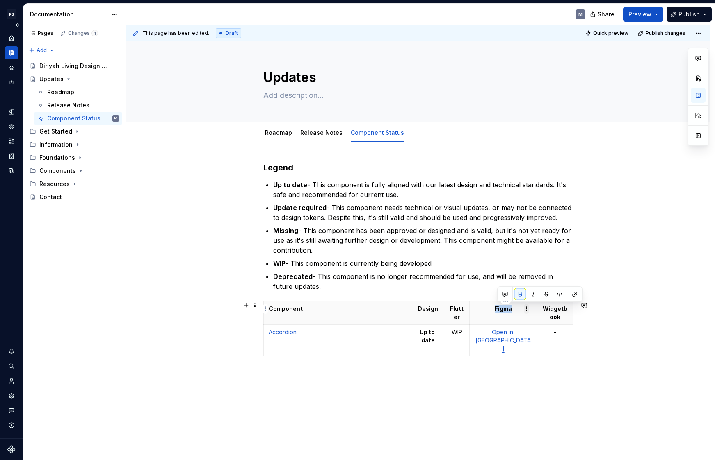
copy strong "Figma"
click at [463, 309] on strong "Flutter" at bounding box center [457, 312] width 14 height 15
click at [459, 310] on strong "Flutter" at bounding box center [457, 312] width 14 height 15
drag, startPoint x: 486, startPoint y: 323, endPoint x: 521, endPoint y: 325, distance: 35.7
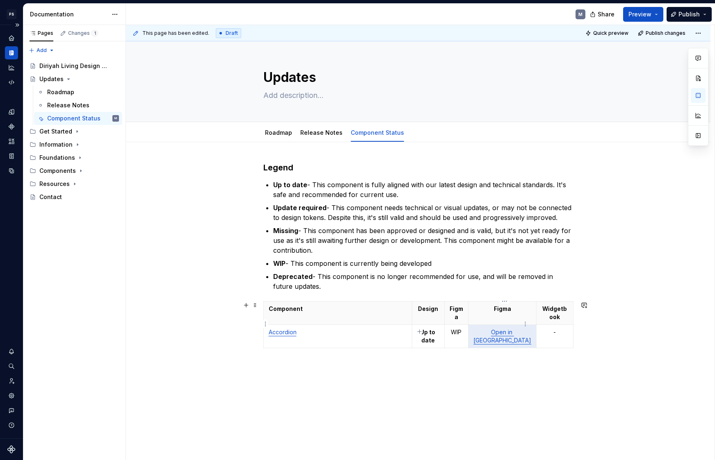
click at [521, 323] on link "Open in [GEOGRAPHIC_DATA]" at bounding box center [502, 336] width 58 height 15
click at [463, 323] on p "WIP" at bounding box center [456, 332] width 14 height 8
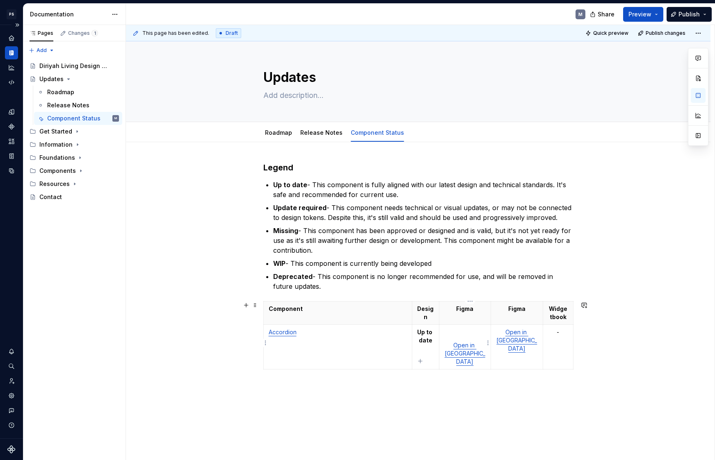
click at [473, 323] on td "Open in [GEOGRAPHIC_DATA]" at bounding box center [465, 347] width 52 height 45
drag, startPoint x: 447, startPoint y: 307, endPoint x: 435, endPoint y: 307, distance: 11.9
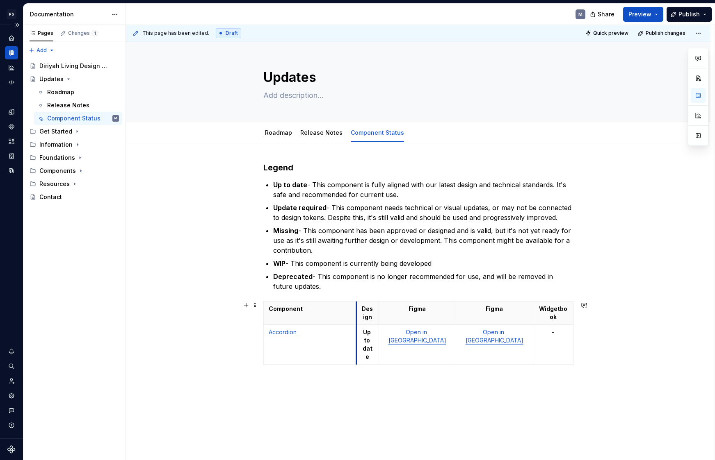
drag, startPoint x: 414, startPoint y: 309, endPoint x: 358, endPoint y: 311, distance: 55.8
click at [358, 311] on th "Design" at bounding box center [367, 313] width 23 height 23
drag, startPoint x: 380, startPoint y: 308, endPoint x: 408, endPoint y: 311, distance: 27.6
click at [408, 311] on th "Figma" at bounding box center [439, 313] width 66 height 23
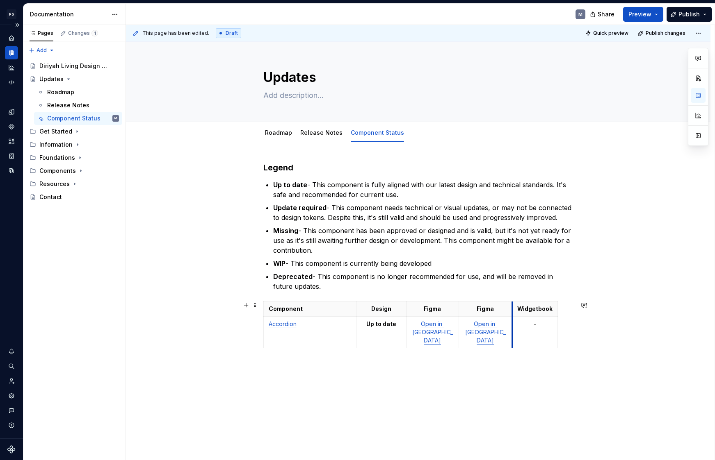
click at [514, 307] on th "Widgetbook" at bounding box center [535, 309] width 46 height 15
drag, startPoint x: 417, startPoint y: 308, endPoint x: 435, endPoint y: 323, distance: 24.1
click at [435, 323] on tbody "Component Design Figma Figma Widgetbook Accordion Up to date Open in Figma Open…" at bounding box center [410, 325] width 294 height 47
drag, startPoint x: 518, startPoint y: 308, endPoint x: 549, endPoint y: 328, distance: 37.1
click at [549, 323] on tbody "Component Design Figma Figma Widgetbook Accordion Up to date Open in Figma Open…" at bounding box center [410, 325] width 294 height 47
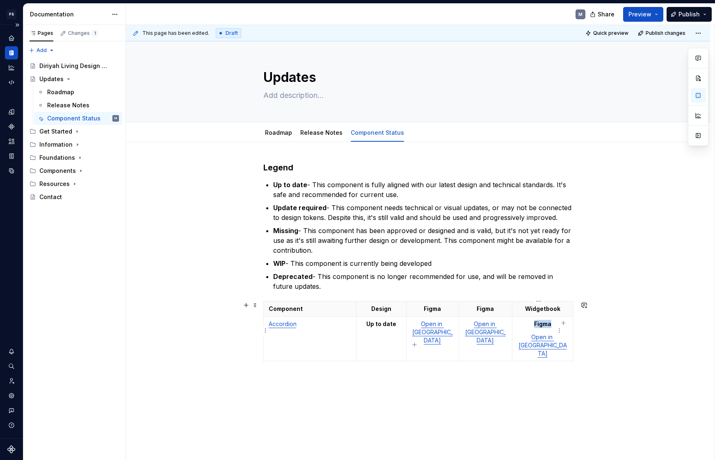
drag, startPoint x: 548, startPoint y: 323, endPoint x: 516, endPoint y: 324, distance: 32.0
click at [516, 323] on td "Figma Open in [GEOGRAPHIC_DATA]" at bounding box center [542, 339] width 61 height 45
drag, startPoint x: 417, startPoint y: 306, endPoint x: 443, endPoint y: 325, distance: 32.3
click at [443, 323] on tbody "Component Design Figma Figma Widgetbook Accordion Up to date Open in Figma Open…" at bounding box center [418, 325] width 310 height 47
click at [434, 302] on html "PS Diriyah LDS M Design system data Documentation M Share Preview Publish Pages…" at bounding box center [357, 230] width 715 height 460
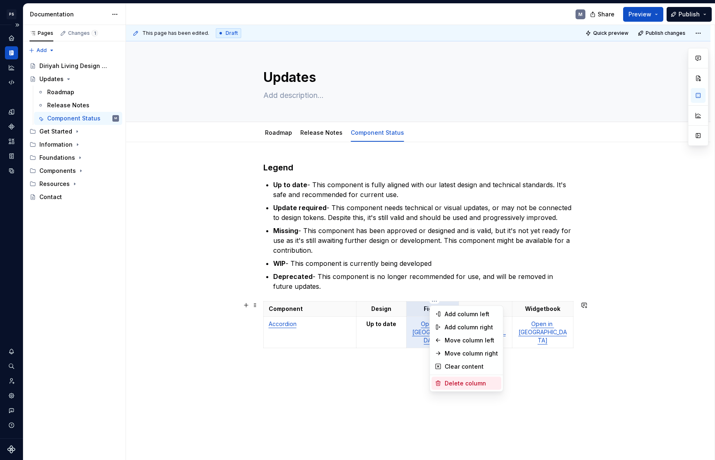
click at [469, 323] on div "Delete column" at bounding box center [470, 384] width 53 height 8
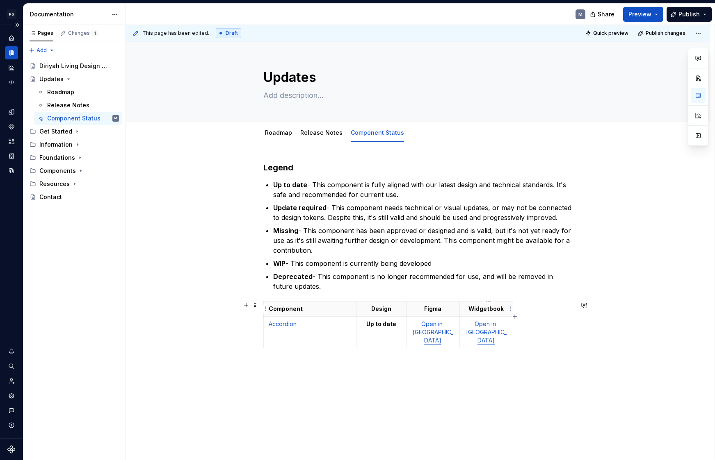
click at [501, 310] on strong "Widgetbook" at bounding box center [485, 308] width 35 height 7
click at [493, 309] on strong "Widgetbook" at bounding box center [485, 308] width 35 height 7
click at [494, 309] on strong "Widgetbook" at bounding box center [485, 308] width 35 height 7
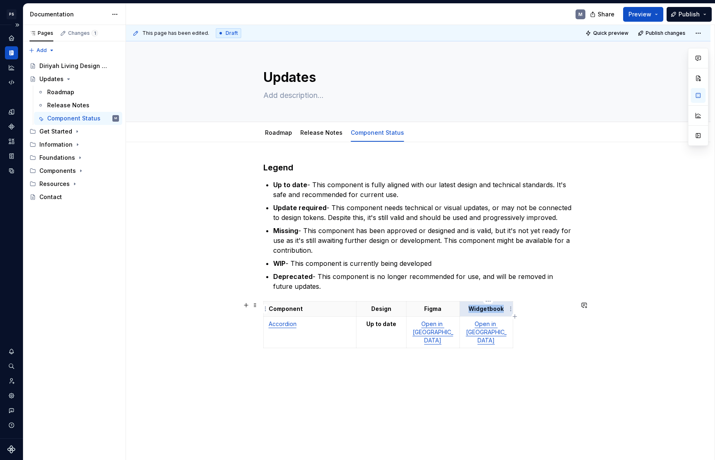
click at [499, 307] on strong "Widgetbook" at bounding box center [485, 308] width 35 height 7
click at [479, 323] on div "This page has been edited. Draft Quick preview Publish changes Updates Edit hea…" at bounding box center [420, 243] width 588 height 436
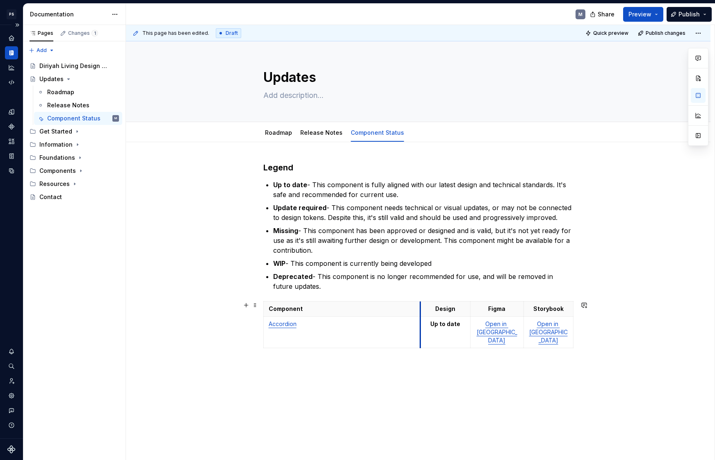
drag, startPoint x: 358, startPoint y: 306, endPoint x: 421, endPoint y: 308, distance: 64.0
click at [524, 307] on th "Storybook" at bounding box center [546, 309] width 51 height 15
click at [421, 306] on th "Design" at bounding box center [444, 309] width 50 height 15
click at [502, 323] on div "Legend Up to date - This component is fully aligned with our latest design and …" at bounding box center [418, 330] width 584 height 377
click at [340, 323] on p "Accordion" at bounding box center [342, 324] width 146 height 8
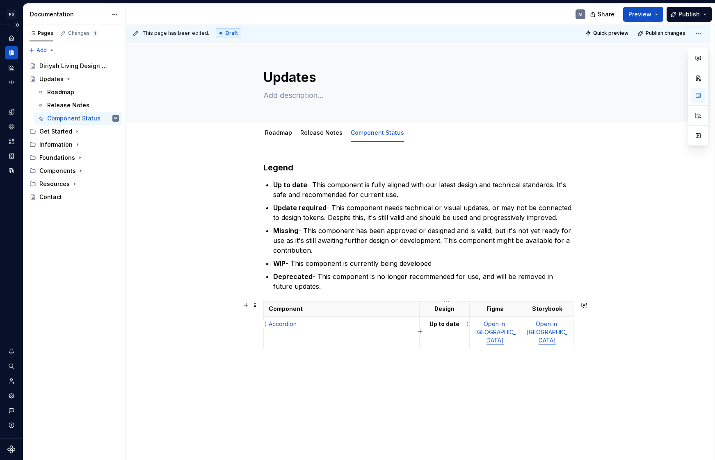
click at [430, 323] on p "Up to date" at bounding box center [444, 324] width 40 height 8
click at [446, 323] on strong "Up to date" at bounding box center [444, 324] width 30 height 7
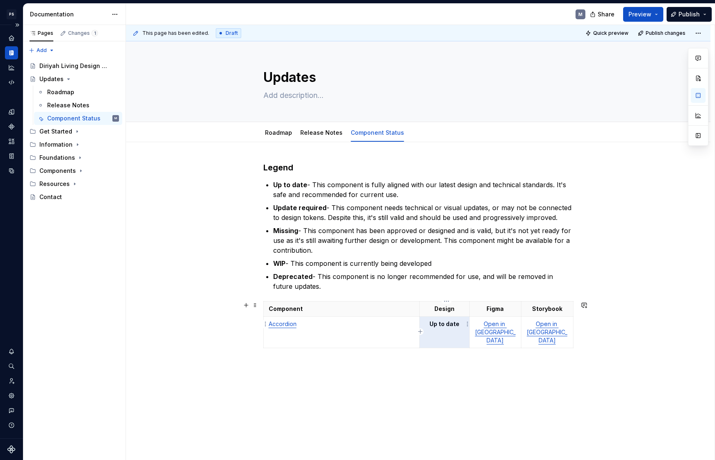
click at [451, 323] on strong "Up to date" at bounding box center [444, 324] width 30 height 7
drag, startPoint x: 432, startPoint y: 323, endPoint x: 460, endPoint y: 326, distance: 27.7
click at [459, 323] on strong "Up to date" at bounding box center [444, 324] width 30 height 7
copy strong "Up to date"
click at [451, 323] on p at bounding box center [418, 367] width 310 height 10
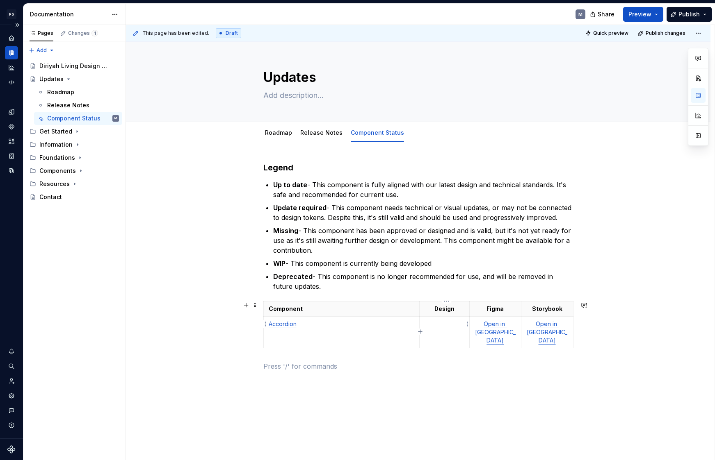
click at [448, 321] on p at bounding box center [444, 324] width 40 height 8
click at [449, 323] on p at bounding box center [444, 324] width 40 height 8
click at [453, 322] on p at bounding box center [444, 324] width 40 height 8
click at [462, 323] on div "Legend Up to date - This component is fully aligned with our latest design and …" at bounding box center [418, 271] width 310 height 219
click at [459, 323] on p at bounding box center [444, 324] width 40 height 8
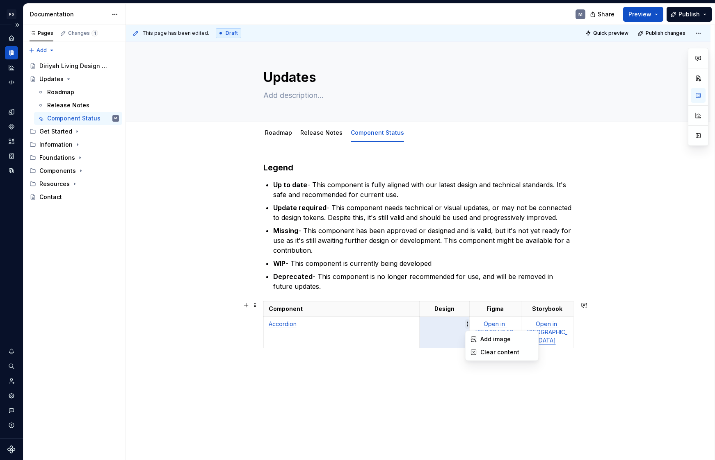
click at [469, 323] on html "PS Diriyah LDS M Design system data Documentation M Share Preview Publish Pages…" at bounding box center [357, 230] width 715 height 460
click at [487, 323] on div "Clear content" at bounding box center [506, 352] width 53 height 8
click at [467, 323] on html "PS Diriyah LDS M Design system data Documentation M Share Preview Publish Pages…" at bounding box center [357, 230] width 715 height 460
click at [437, 322] on html "PS Diriyah LDS M Design system data Documentation M Share Preview Publish Pages…" at bounding box center [357, 230] width 715 height 460
click at [457, 323] on p at bounding box center [444, 324] width 40 height 8
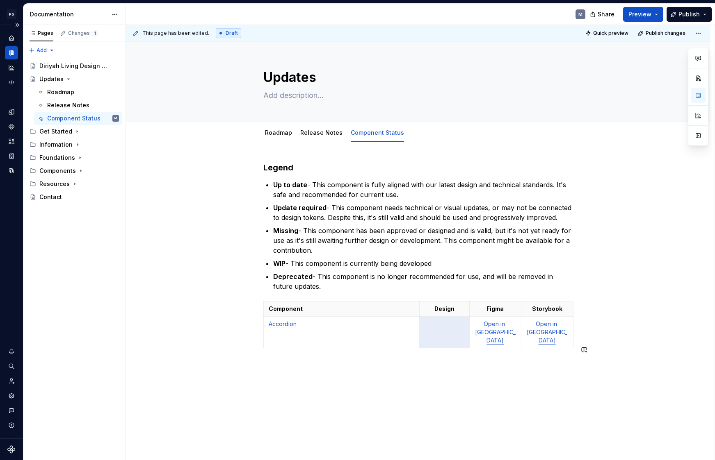
click at [461, 323] on div "Legend Up to date - This component is fully aligned with our latest design and …" at bounding box center [418, 330] width 584 height 377
click at [458, 323] on p at bounding box center [444, 324] width 40 height 8
click at [225, 34] on span "Draft" at bounding box center [231, 33] width 12 height 7
click at [602, 13] on span "Publish" at bounding box center [688, 14] width 21 height 8
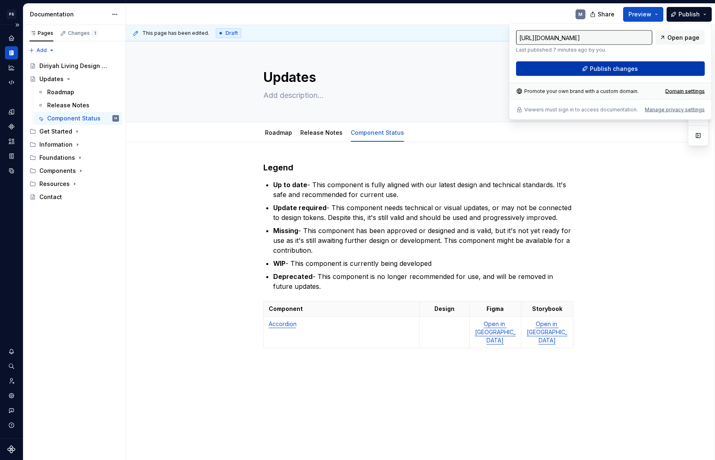
click at [602, 67] on button "Publish changes" at bounding box center [610, 68] width 189 height 15
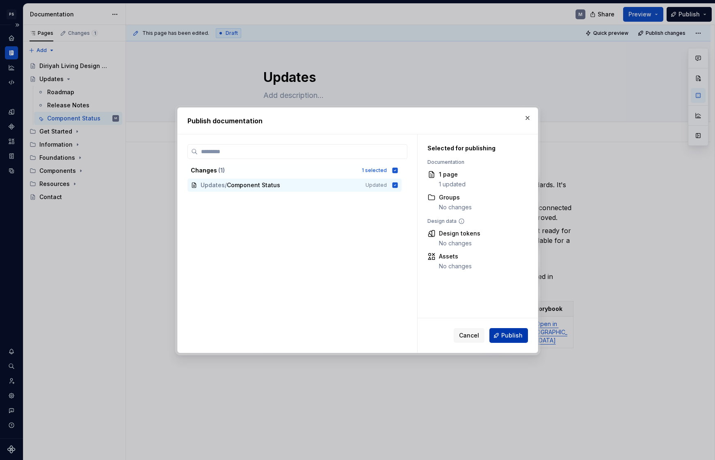
click at [504, 323] on button "Publish" at bounding box center [508, 335] width 39 height 15
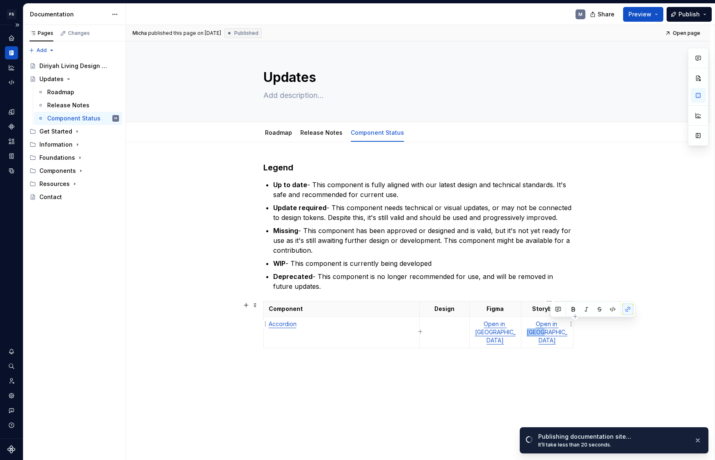
drag, startPoint x: 567, startPoint y: 323, endPoint x: 552, endPoint y: 325, distance: 15.7
click at [552, 323] on link "Open in [GEOGRAPHIC_DATA]" at bounding box center [546, 332] width 41 height 23
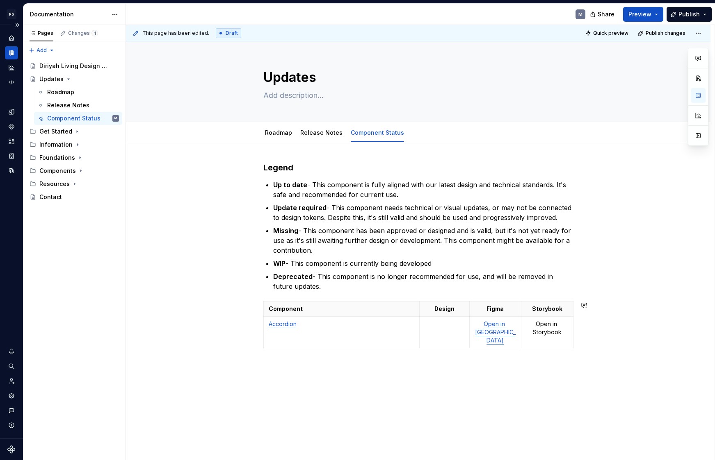
click at [469, 323] on div "Legend Up to date - This component is fully aligned with our latest design and …" at bounding box center [418, 330] width 584 height 377
drag, startPoint x: 523, startPoint y: 310, endPoint x: 514, endPoint y: 311, distance: 9.4
click at [514, 311] on th "Storybook" at bounding box center [538, 309] width 52 height 15
drag, startPoint x: 565, startPoint y: 308, endPoint x: 574, endPoint y: 310, distance: 9.2
drag, startPoint x: 471, startPoint y: 307, endPoint x: 466, endPoint y: 308, distance: 5.5
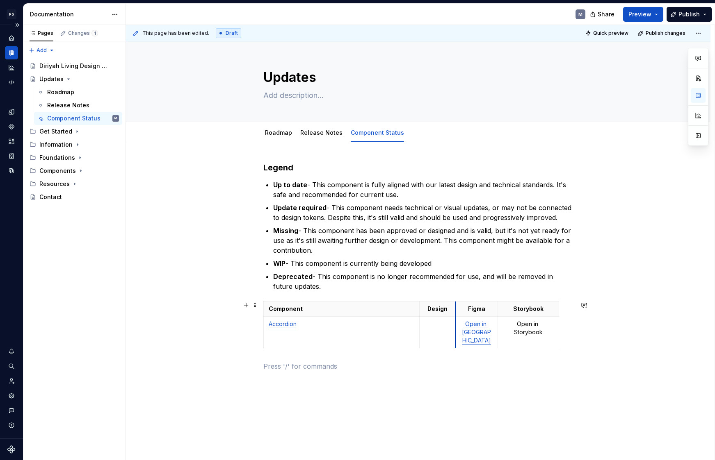
click at [458, 308] on th "Figma" at bounding box center [476, 309] width 42 height 15
drag, startPoint x: 500, startPoint y: 307, endPoint x: 511, endPoint y: 309, distance: 11.5
click at [511, 309] on th "Storybook" at bounding box center [539, 309] width 61 height 15
drag, startPoint x: 423, startPoint y: 307, endPoint x: 411, endPoint y: 269, distance: 40.3
click at [408, 307] on th "Design" at bounding box center [423, 309] width 36 height 15
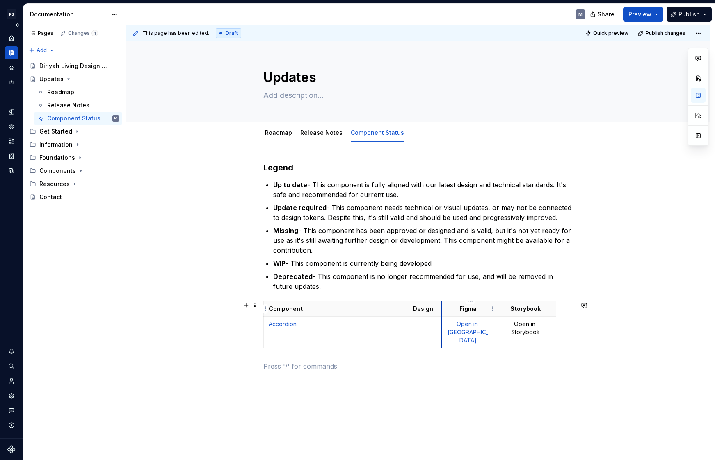
click at [444, 310] on th "Figma" at bounding box center [468, 309] width 54 height 15
click at [440, 310] on html "PS Diriyah LDS M Design system data Documentation M Share Preview Publish Pages…" at bounding box center [357, 230] width 715 height 460
click at [436, 323] on html "PS Diriyah LDS M Design system data Documentation M Share Preview Publish Pages…" at bounding box center [357, 230] width 715 height 460
click at [556, 316] on icon "button" at bounding box center [557, 317] width 7 height 7
click at [524, 309] on strong "Storybook" at bounding box center [525, 308] width 30 height 7
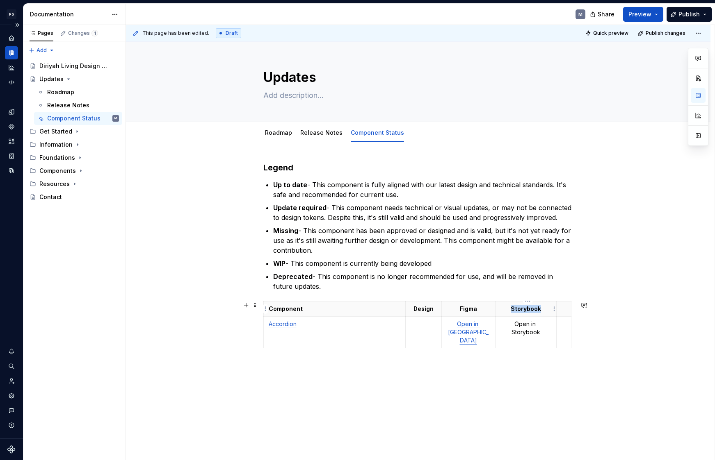
click at [524, 309] on strong "Storybook" at bounding box center [525, 308] width 30 height 7
copy strong "Storybook"
click at [565, 311] on p at bounding box center [563, 309] width 5 height 8
click at [529, 323] on p "Open in Storybook" at bounding box center [525, 377] width 51 height 16
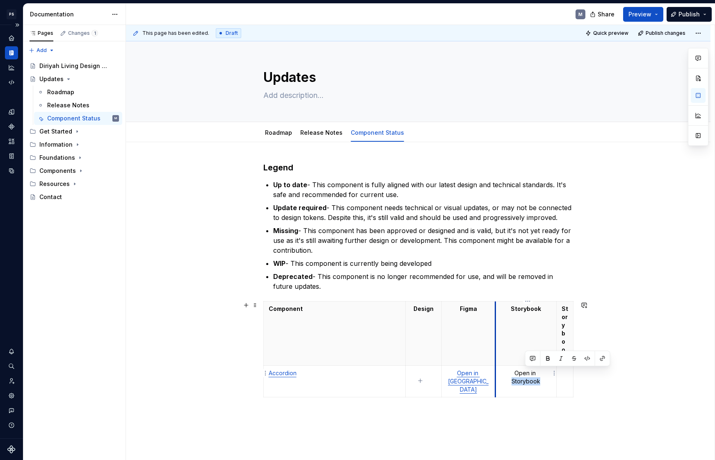
click at [499, 323] on td "Open in Storybook" at bounding box center [525, 382] width 61 height 32
click at [514, 323] on p "Open in Storybook" at bounding box center [525, 377] width 51 height 16
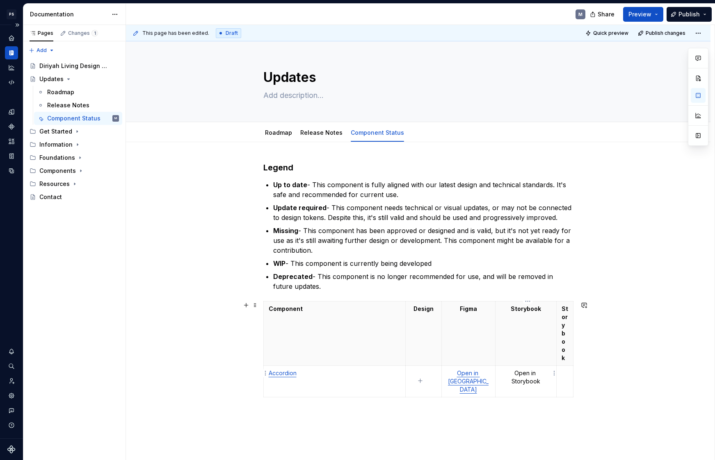
click at [514, 323] on p "Open in Storybook" at bounding box center [525, 377] width 51 height 16
click at [565, 323] on p at bounding box center [564, 373] width 7 height 8
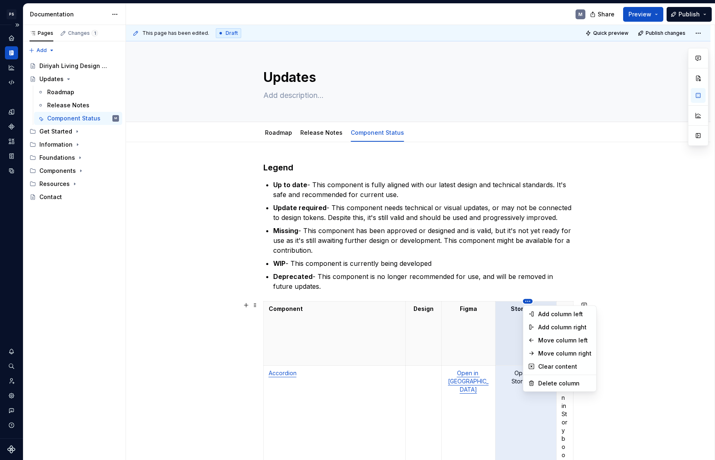
click at [526, 303] on html "PS Diriyah LDS M Design system data Documentation M Share Preview Publish Pages…" at bounding box center [357, 230] width 715 height 460
click at [490, 316] on html "PS Diriyah LDS M Design system data Documentation M Share Preview Publish Pages…" at bounding box center [357, 230] width 715 height 460
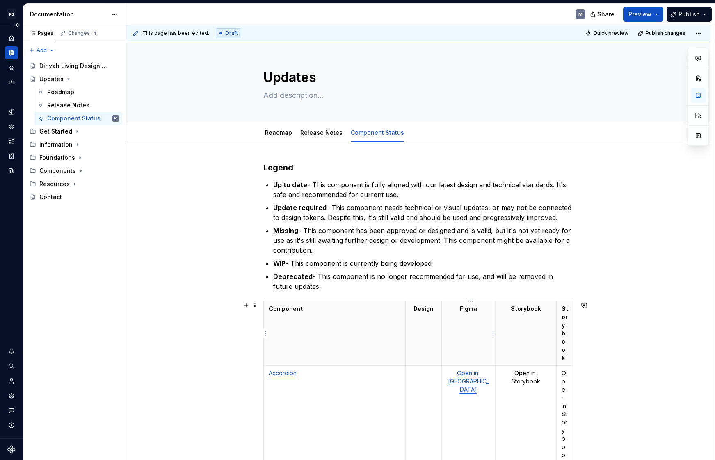
click at [464, 310] on strong "Figma" at bounding box center [468, 308] width 17 height 7
copy strong "Figma"
click at [422, 323] on p at bounding box center [423, 373] width 26 height 8
click at [415, 308] on p "Design" at bounding box center [423, 309] width 26 height 8
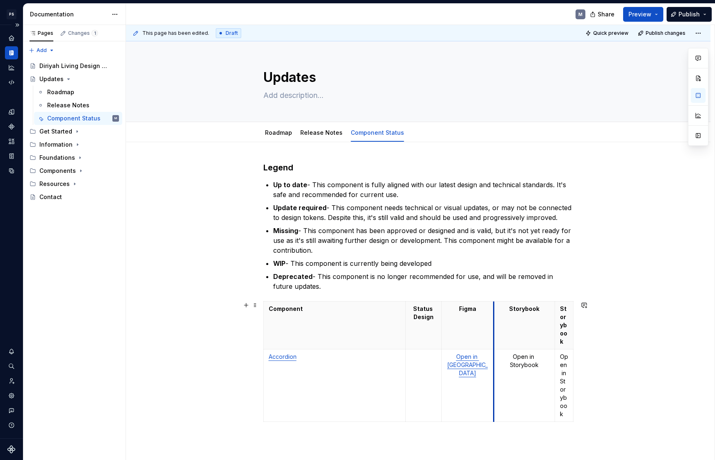
click at [495, 323] on th "Storybook" at bounding box center [523, 326] width 61 height 48
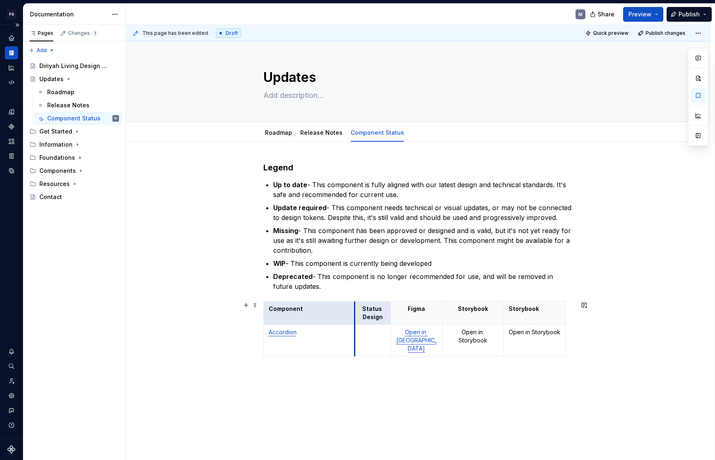
drag, startPoint x: 410, startPoint y: 308, endPoint x: 358, endPoint y: 308, distance: 52.5
click at [357, 307] on th "Status Design" at bounding box center [372, 313] width 36 height 23
click at [481, 313] on p "Storybook" at bounding box center [473, 309] width 51 height 8
click at [488, 311] on strong "Storybook" at bounding box center [473, 308] width 30 height 7
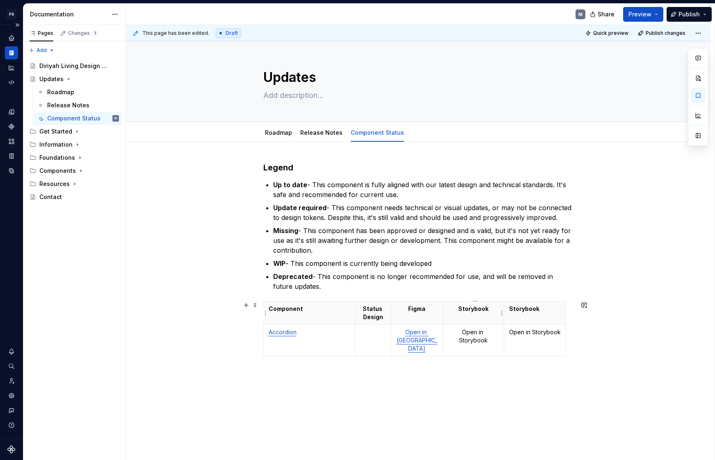
click at [488, 311] on strong "Storybook" at bounding box center [473, 308] width 30 height 7
click at [481, 307] on strong "Storybook" at bounding box center [473, 308] width 30 height 7
click at [483, 313] on th "Storybook" at bounding box center [472, 313] width 61 height 23
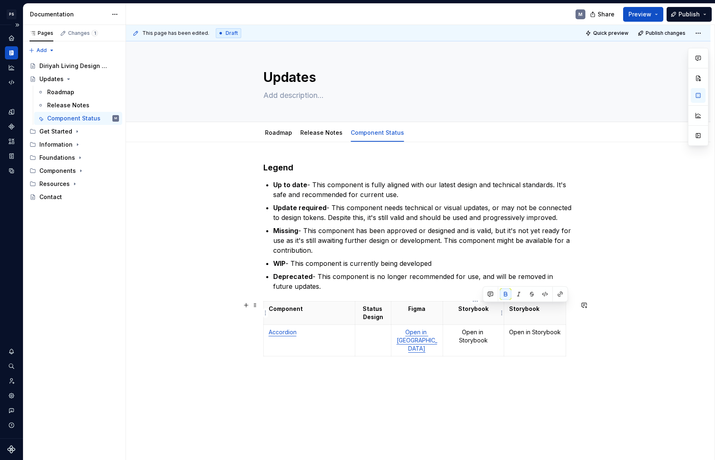
drag, startPoint x: 489, startPoint y: 310, endPoint x: 430, endPoint y: 306, distance: 59.2
click at [430, 306] on tr "Component Status Design Figma Storybook Storybook" at bounding box center [414, 313] width 302 height 23
click at [470, 309] on strong "Storybook" at bounding box center [473, 308] width 30 height 7
click at [472, 323] on p "Open in Storybook" at bounding box center [473, 336] width 51 height 16
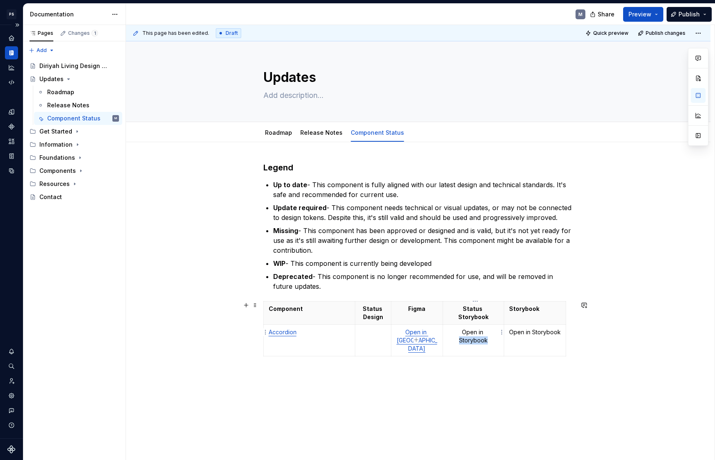
click at [472, 323] on p "Open in Storybook" at bounding box center [473, 336] width 51 height 16
click at [373, 323] on p at bounding box center [373, 332] width 26 height 8
click at [379, 323] on p "WIP" at bounding box center [373, 332] width 26 height 8
click at [380, 323] on p "WIP" at bounding box center [373, 332] width 26 height 8
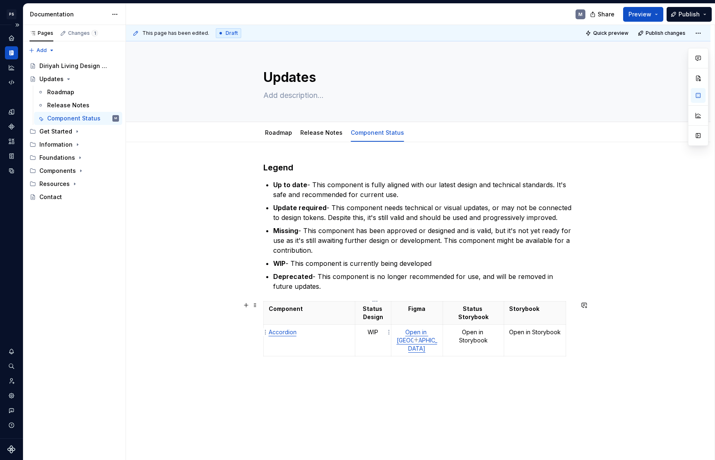
click at [375, 323] on p "WIP" at bounding box center [373, 332] width 26 height 8
click at [482, 323] on p "Open in Storybook" at bounding box center [473, 336] width 51 height 16
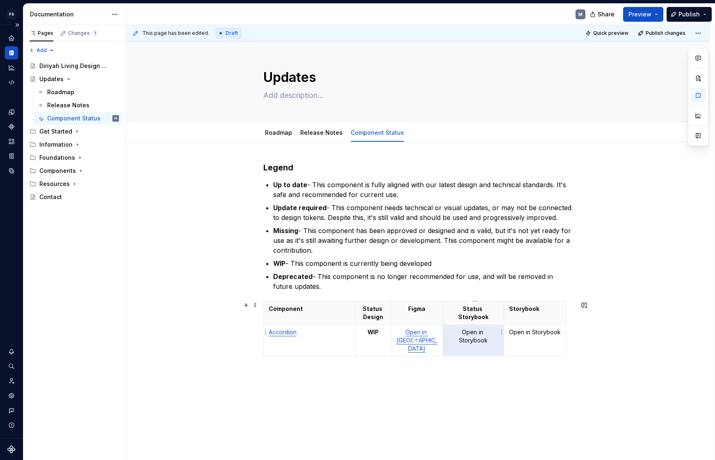
click at [478, 323] on p "Open in Storybook" at bounding box center [473, 336] width 51 height 16
click at [493, 323] on div "Legend Up to date - This component is fully aligned with our latest design and …" at bounding box center [418, 334] width 584 height 385
drag, startPoint x: 511, startPoint y: 331, endPoint x: 560, endPoint y: 332, distance: 49.2
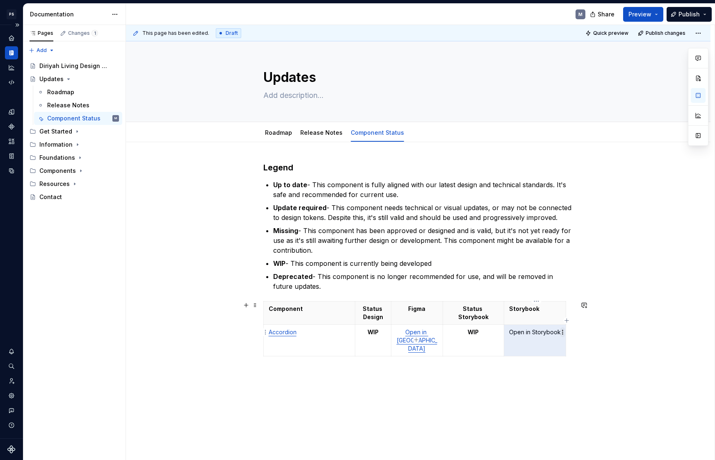
click at [560, 323] on body "PS Diriyah LDS M Design system data Documentation M Share Preview Publish Pages…" at bounding box center [357, 230] width 715 height 460
click at [547, 323] on div "Legend Up to date - This component is fully aligned with our latest design and …" at bounding box center [418, 334] width 584 height 385
drag, startPoint x: 511, startPoint y: 332, endPoint x: 562, endPoint y: 331, distance: 51.7
click at [563, 323] on body "PS Diriyah LDS M Design system data Documentation M Share Preview Publish Pages…" at bounding box center [357, 230] width 715 height 460
click at [535, 323] on p "Open in Storybook" at bounding box center [535, 332] width 52 height 8
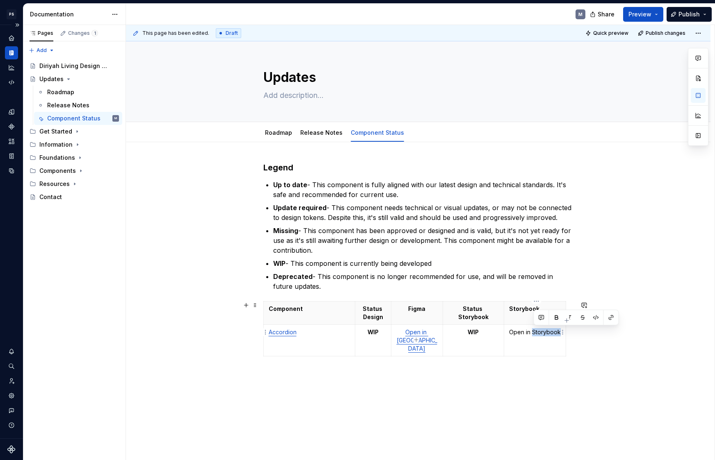
click at [535, 323] on p "Open in Storybook" at bounding box center [535, 332] width 52 height 8
click at [512, 323] on p "Open in Storybook" at bounding box center [535, 332] width 52 height 8
drag, startPoint x: 512, startPoint y: 332, endPoint x: 560, endPoint y: 334, distance: 48.4
click at [560, 323] on body "PS Diriyah LDS M Design system data Documentation M Share Preview Publish Pages…" at bounding box center [357, 230] width 715 height 460
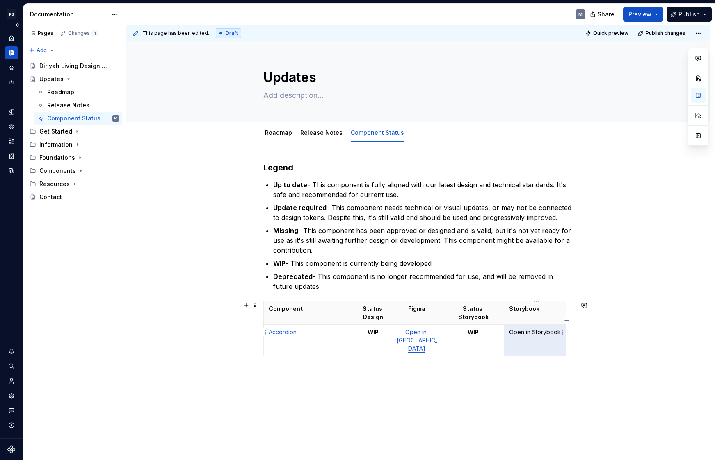
click at [558, 323] on p "Open in Storybook" at bounding box center [535, 332] width 52 height 8
click at [554, 323] on p "Open in Storybook" at bounding box center [535, 332] width 52 height 8
drag, startPoint x: 558, startPoint y: 331, endPoint x: 528, endPoint y: 330, distance: 30.4
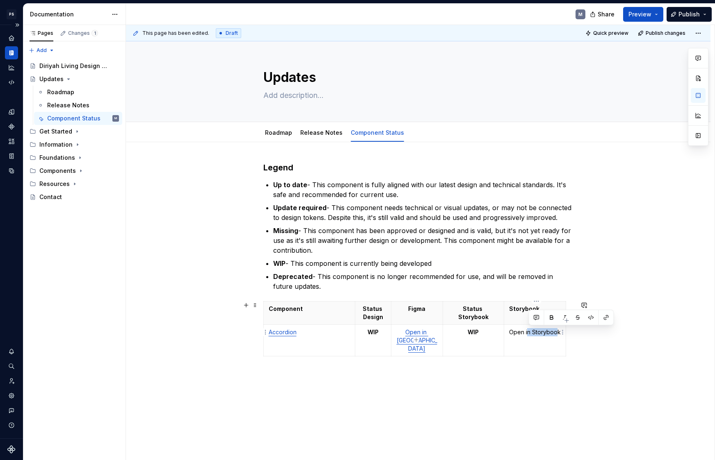
click at [528, 323] on p "Open in Storybook" at bounding box center [535, 332] width 52 height 8
drag, startPoint x: 512, startPoint y: 331, endPoint x: 559, endPoint y: 331, distance: 47.6
click at [559, 323] on p "Open in Storybook" at bounding box center [535, 332] width 52 height 8
click at [563, 323] on html "PS Diriyah LDS M Design system data Documentation M Share Preview Publish Pages…" at bounding box center [357, 230] width 715 height 460
click at [525, 323] on html "PS Diriyah LDS M Design system data Documentation M Share Preview Publish Pages…" at bounding box center [357, 230] width 715 height 460
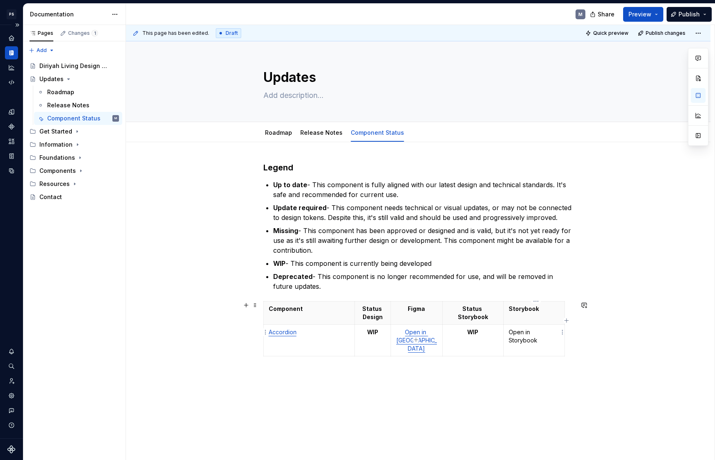
click at [544, 323] on p "Open in Storybook" at bounding box center [533, 336] width 51 height 16
click at [555, 323] on p "Open in Storybook" at bounding box center [533, 336] width 51 height 16
click at [554, 323] on p "Open in Storybook" at bounding box center [533, 336] width 51 height 16
click at [559, 323] on html "PS Diriyah LDS M Design system data Documentation M Share Preview Publish Pages…" at bounding box center [357, 230] width 715 height 460
click at [557, 323] on html "PS Diriyah LDS M Design system data Documentation M Share Preview Publish Pages…" at bounding box center [357, 230] width 715 height 460
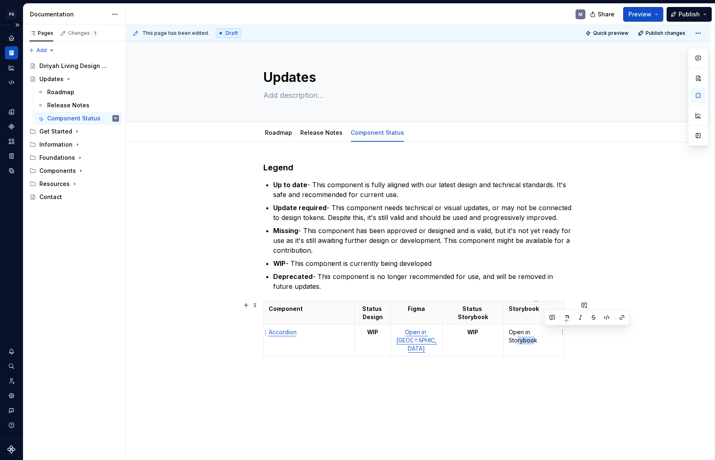
drag, startPoint x: 559, startPoint y: 332, endPoint x: 544, endPoint y: 332, distance: 15.2
click at [544, 323] on p "Open in Storybook" at bounding box center [533, 336] width 51 height 16
drag, startPoint x: 511, startPoint y: 332, endPoint x: 559, endPoint y: 332, distance: 47.6
click at [559, 323] on p "Open in Storybook" at bounding box center [533, 336] width 51 height 16
click at [539, 323] on p "Open in Storybook" at bounding box center [533, 336] width 51 height 16
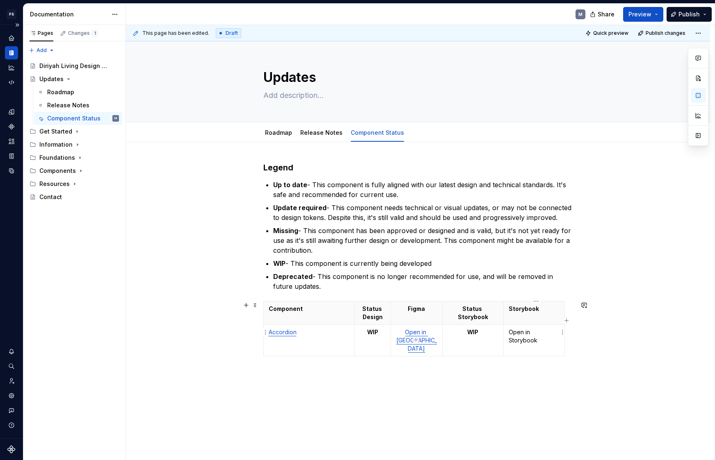
click at [554, 323] on p "Open in Storybook" at bounding box center [533, 336] width 51 height 16
click at [560, 323] on body "PS Diriyah LDS M Design system data Documentation M Share Preview Publish Pages…" at bounding box center [357, 230] width 715 height 460
click at [560, 323] on html "PS Diriyah LDS M Design system data Documentation M Share Preview Publish Pages…" at bounding box center [357, 230] width 715 height 460
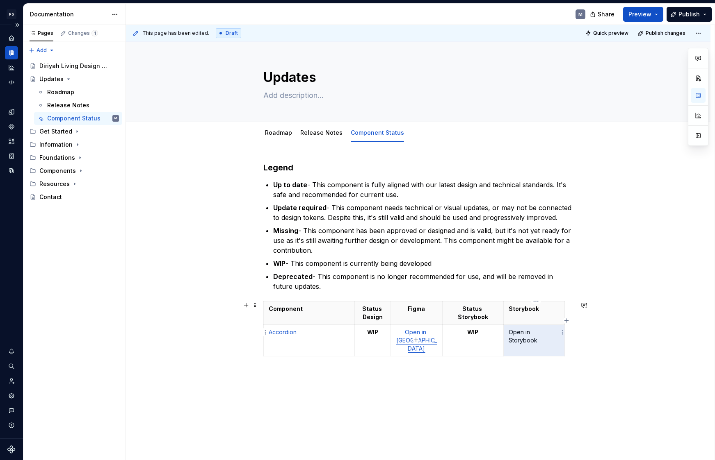
click at [560, 323] on html "PS Diriyah LDS M Design system data Documentation M Share Preview Publish Pages…" at bounding box center [357, 230] width 715 height 460
click at [556, 323] on html "PS Diriyah LDS M Design system data Documentation M Share Preview Publish Pages…" at bounding box center [357, 230] width 715 height 460
click at [548, 323] on p "Open in Storybook" at bounding box center [533, 336] width 51 height 16
click at [549, 323] on p "Open in Storybook" at bounding box center [533, 336] width 51 height 16
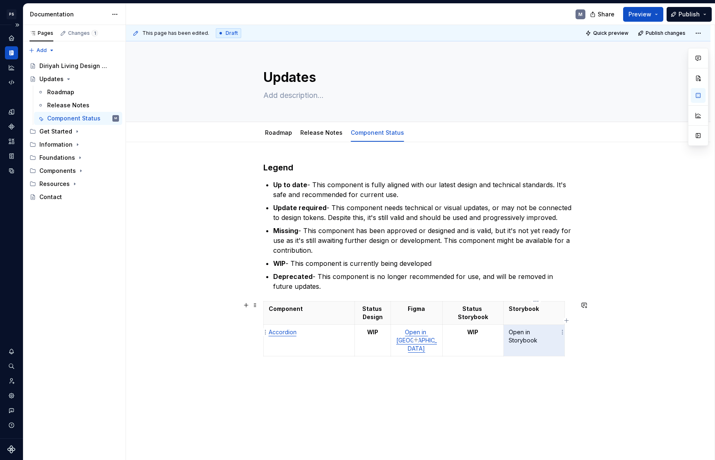
click at [527, 323] on p "Open in Storybook" at bounding box center [533, 336] width 51 height 16
click at [519, 323] on p "Open in Storybook" at bounding box center [533, 336] width 51 height 16
drag, startPoint x: 511, startPoint y: 332, endPoint x: 560, endPoint y: 333, distance: 49.6
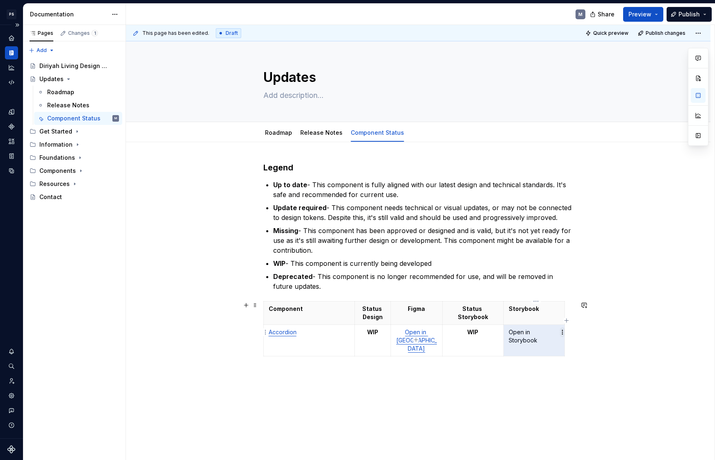
click at [560, 323] on body "PS Diriyah LDS M Design system data Documentation M Share Preview Publish Pages…" at bounding box center [357, 230] width 715 height 460
click at [559, 323] on p "Open in Storybook" at bounding box center [533, 336] width 51 height 16
click at [590, 323] on button "button" at bounding box center [583, 358] width 11 height 11
click at [602, 323] on div "This page has been edited. Draft Quick preview Publish changes Updates Edit hea…" at bounding box center [420, 243] width 588 height 436
click at [69, 80] on icon "Page tree" at bounding box center [68, 79] width 7 height 7
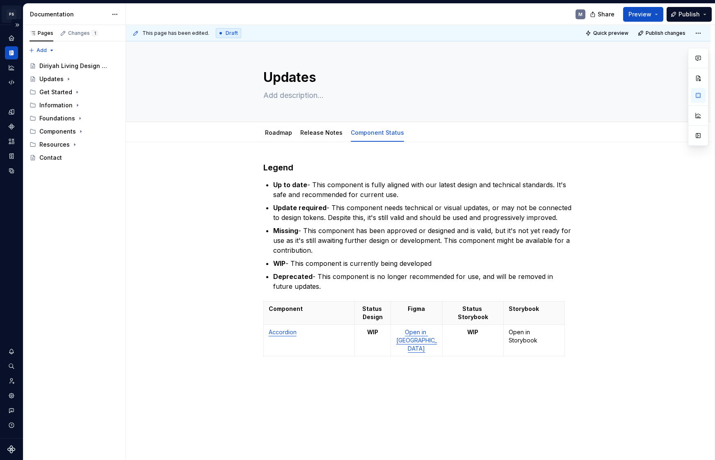
click at [7, 5] on div "PS Diriyah LDS M" at bounding box center [11, 14] width 23 height 21
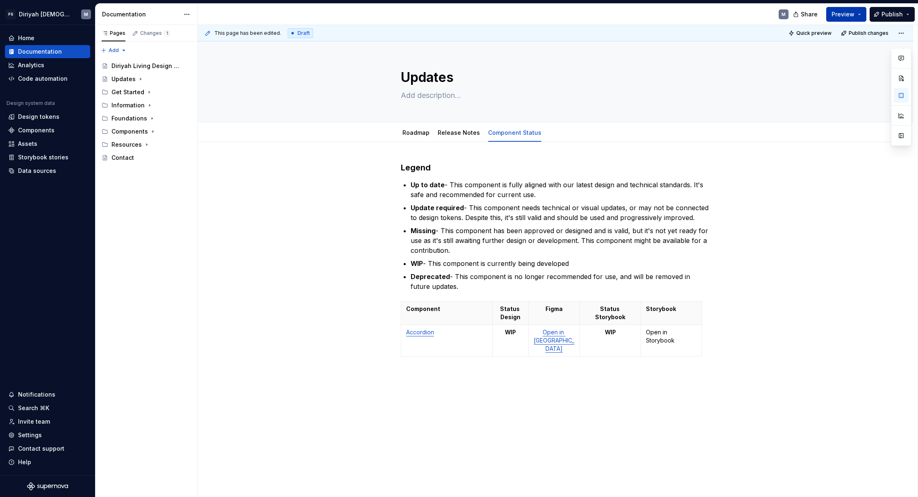
click at [602, 14] on button "Preview" at bounding box center [847, 14] width 40 height 15
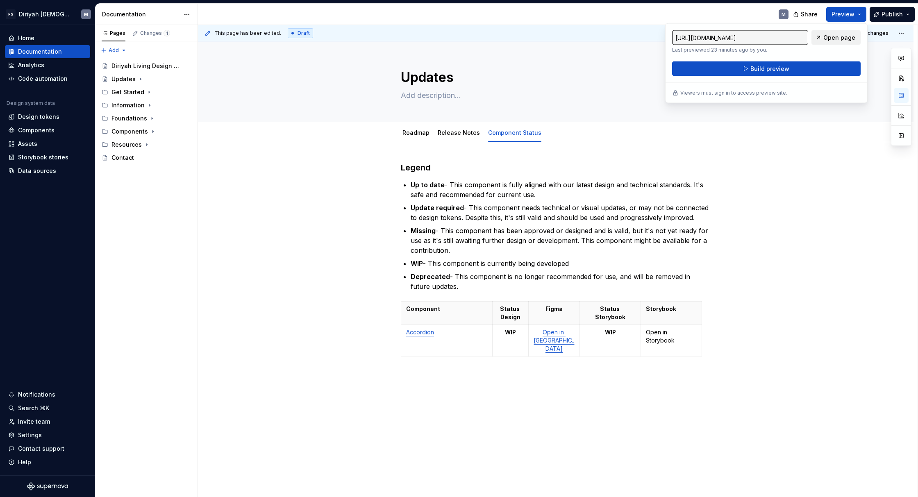
click at [602, 37] on span "Open page" at bounding box center [840, 38] width 32 height 8
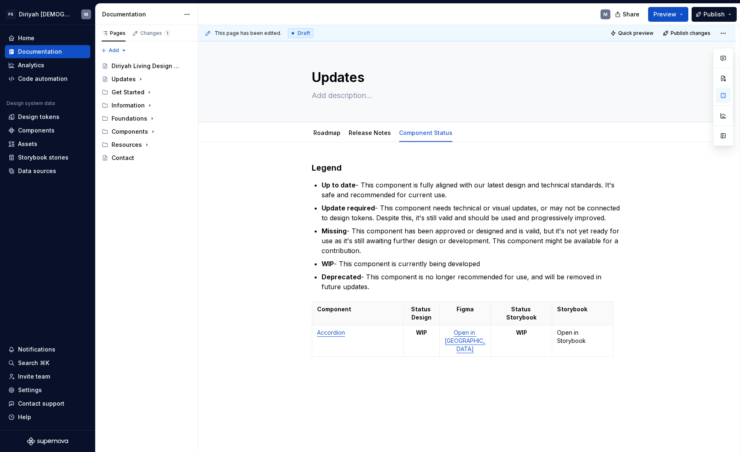
click at [504, 11] on div "M" at bounding box center [407, 14] width 419 height 21
click at [602, 16] on button "Preview" at bounding box center [668, 14] width 40 height 15
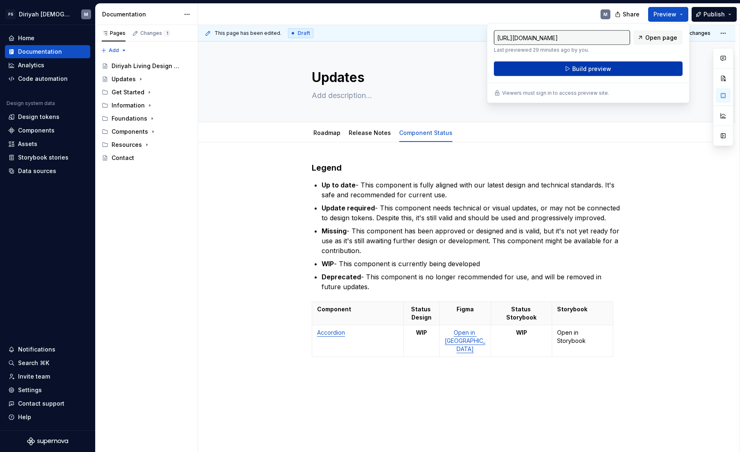
click at [602, 66] on button "Build preview" at bounding box center [588, 68] width 189 height 15
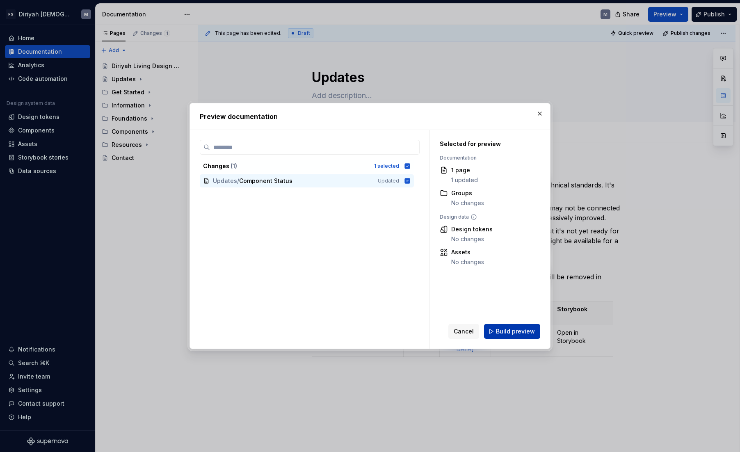
click at [521, 323] on span "Build preview" at bounding box center [515, 331] width 39 height 8
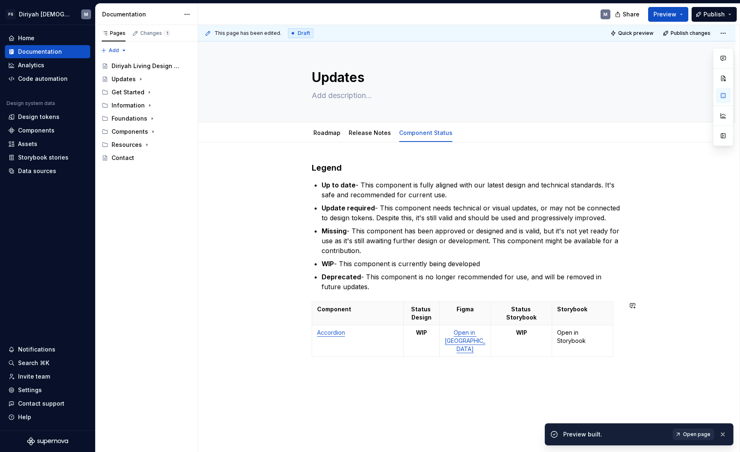
click at [602, 323] on span "Open page" at bounding box center [696, 434] width 27 height 7
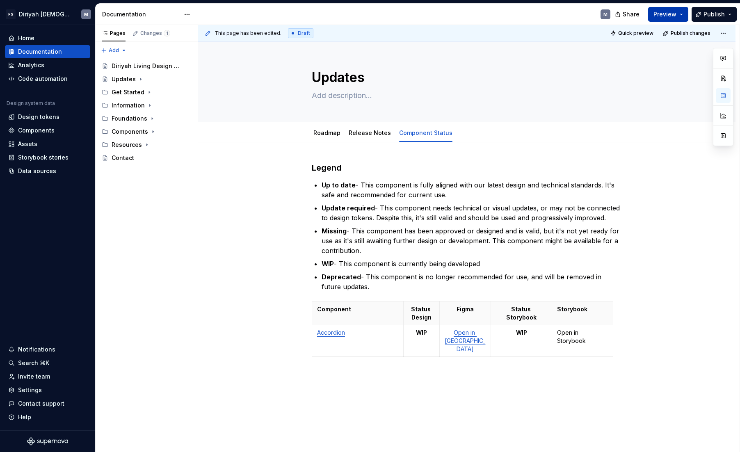
click at [602, 13] on button "Preview" at bounding box center [668, 14] width 40 height 15
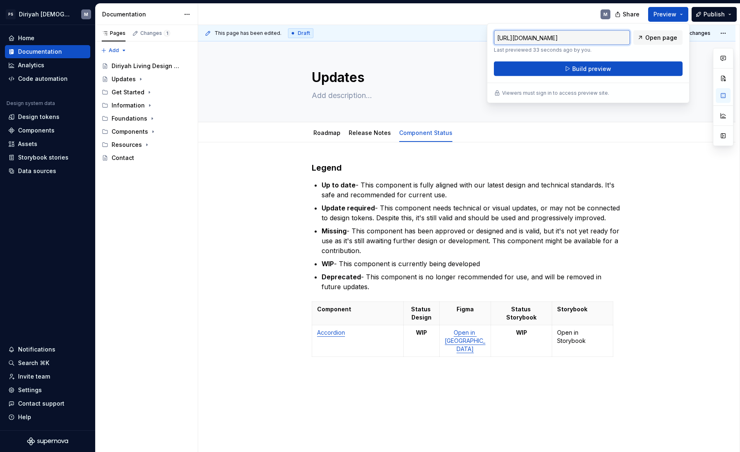
click at [533, 11] on div "M" at bounding box center [407, 14] width 419 height 21
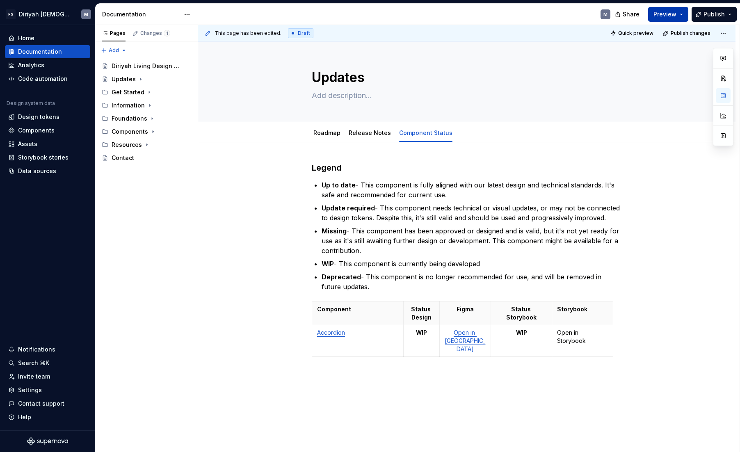
click at [602, 13] on button "Preview" at bounding box center [668, 14] width 40 height 15
click at [396, 16] on div "M" at bounding box center [407, 14] width 419 height 21
click at [29, 34] on div "Home" at bounding box center [26, 38] width 16 height 8
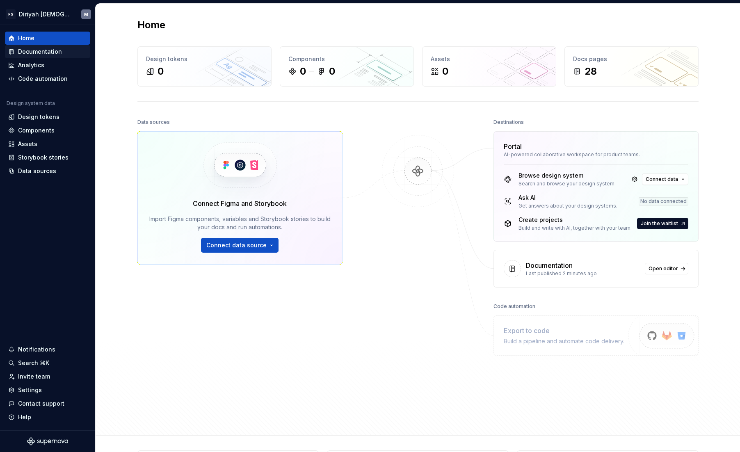
click at [53, 49] on div "Documentation" at bounding box center [40, 52] width 44 height 8
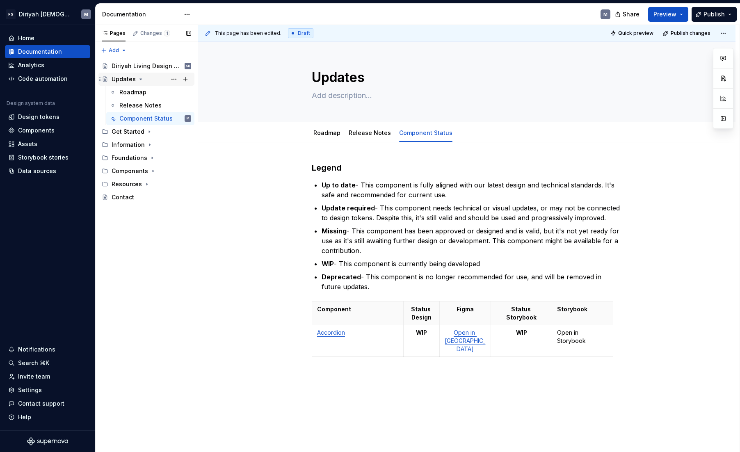
click at [138, 78] on icon "Page tree" at bounding box center [140, 79] width 7 height 7
click at [138, 81] on icon "Page tree" at bounding box center [140, 79] width 7 height 7
click at [148, 133] on icon "Page tree" at bounding box center [149, 131] width 7 height 7
click at [151, 183] on icon "Page tree" at bounding box center [149, 184] width 7 height 7
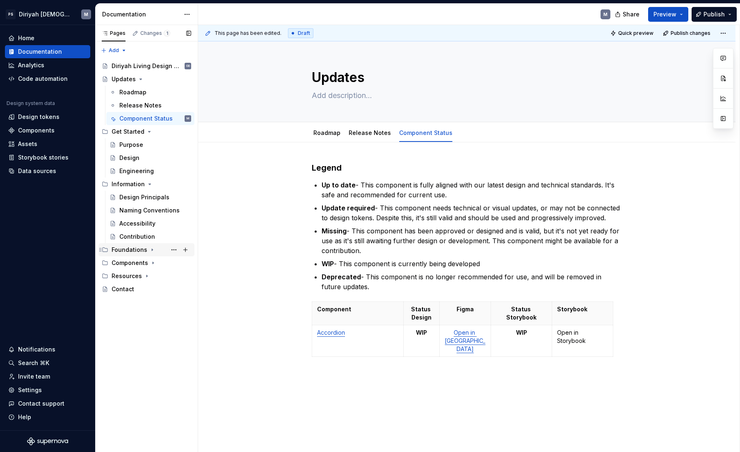
click at [149, 250] on icon "Page tree" at bounding box center [152, 249] width 7 height 7
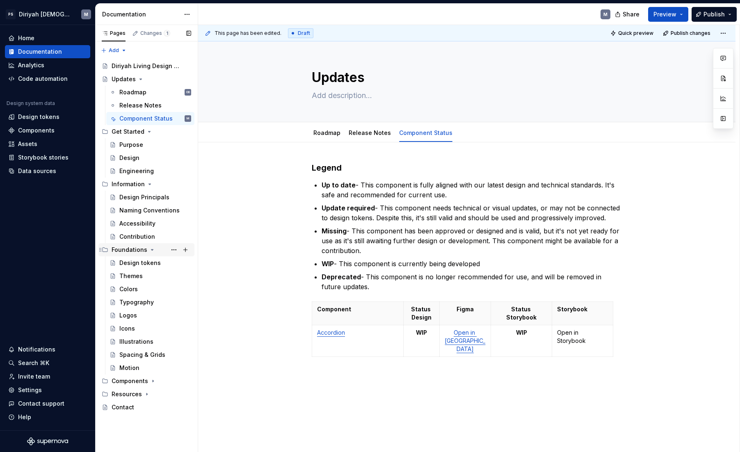
click at [151, 250] on icon "Page tree" at bounding box center [152, 249] width 2 height 1
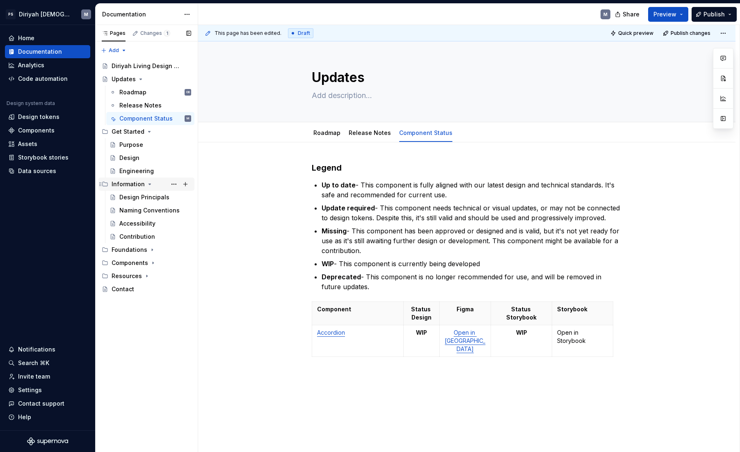
click at [150, 184] on icon "Page tree" at bounding box center [149, 184] width 7 height 7
click at [148, 131] on icon "Page tree" at bounding box center [149, 131] width 7 height 7
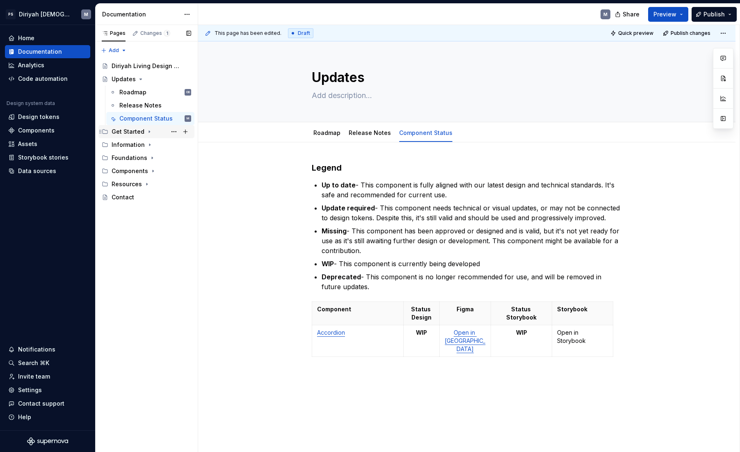
click at [146, 131] on icon "Page tree" at bounding box center [149, 131] width 7 height 7
click at [148, 147] on div "Purpose" at bounding box center [155, 144] width 72 height 11
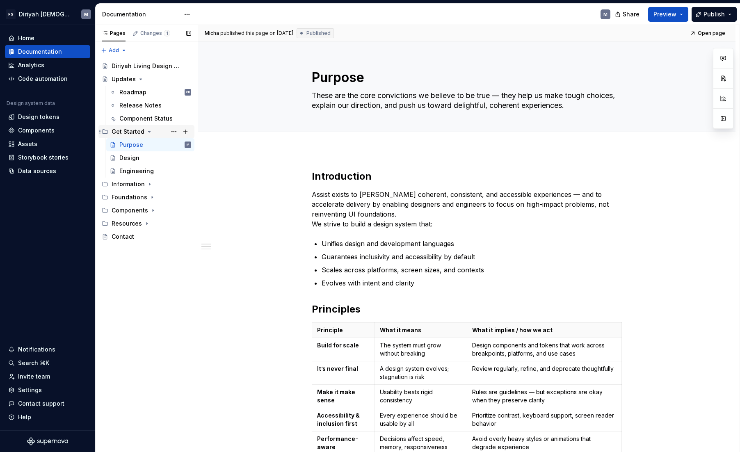
click at [148, 133] on icon "Page tree" at bounding box center [149, 131] width 7 height 7
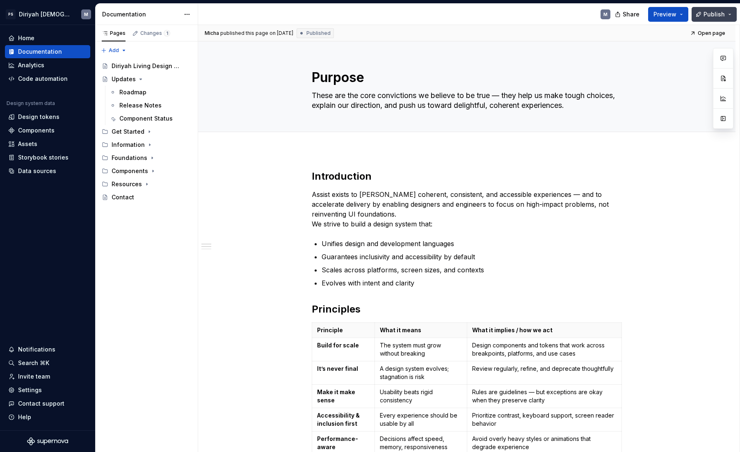
type textarea "*"
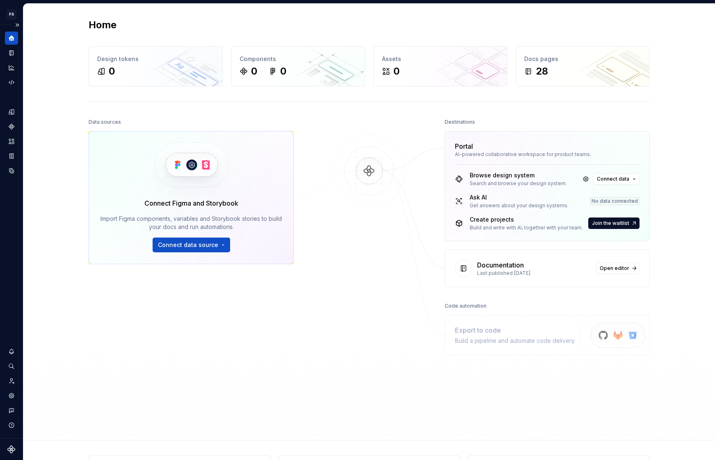
click at [12, 451] on icon "Supernova Logo" at bounding box center [11, 450] width 8 height 8
click at [16, 447] on div at bounding box center [11, 449] width 23 height 21
